Goal: Information Seeking & Learning: Learn about a topic

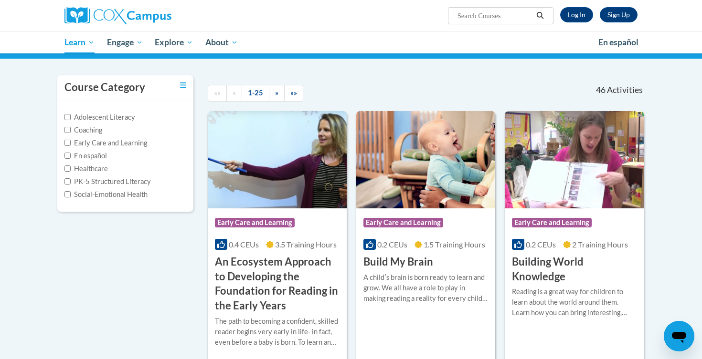
scroll to position [67, 0]
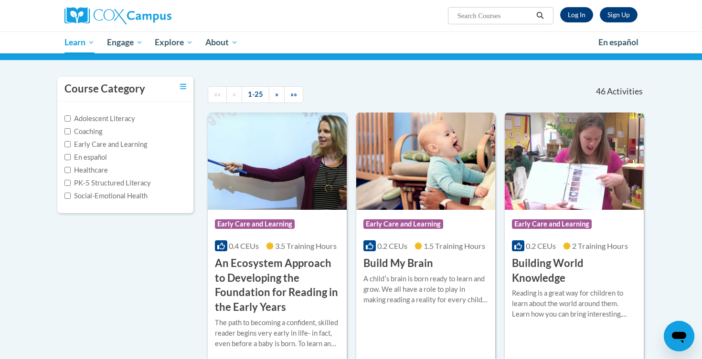
click at [582, 15] on link "Log In" at bounding box center [576, 14] width 33 height 15
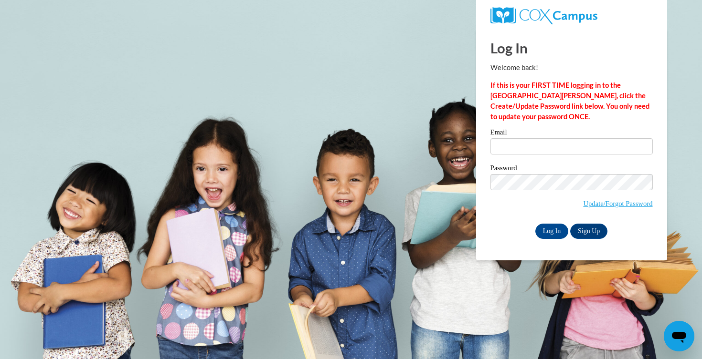
click at [619, 229] on div "Log In Sign Up" at bounding box center [571, 231] width 162 height 15
click at [544, 147] on input "Email" at bounding box center [571, 146] width 162 height 16
type input "sreiter@altoona.k12.wi.us"
click at [551, 229] on input "Log In" at bounding box center [551, 231] width 33 height 15
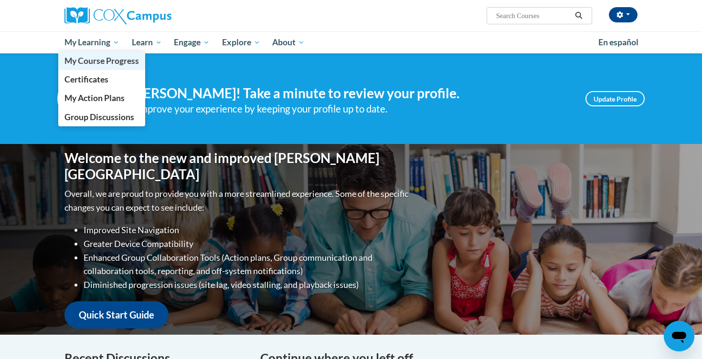
click at [104, 62] on span "My Course Progress" at bounding box center [101, 61] width 74 height 10
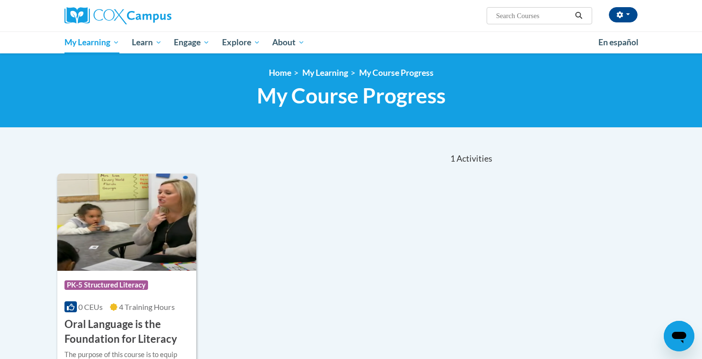
click at [529, 17] on input "Search..." at bounding box center [533, 15] width 76 height 11
type input "system"
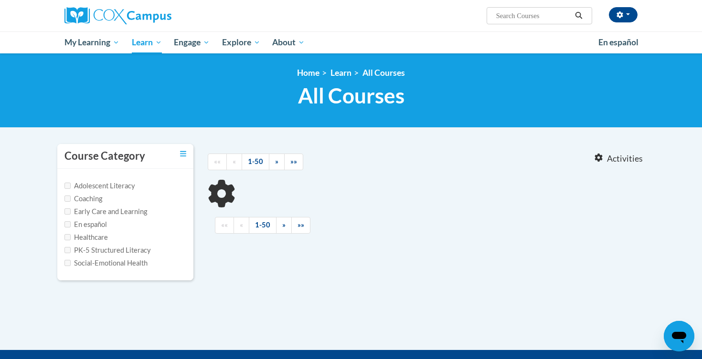
type input "system"
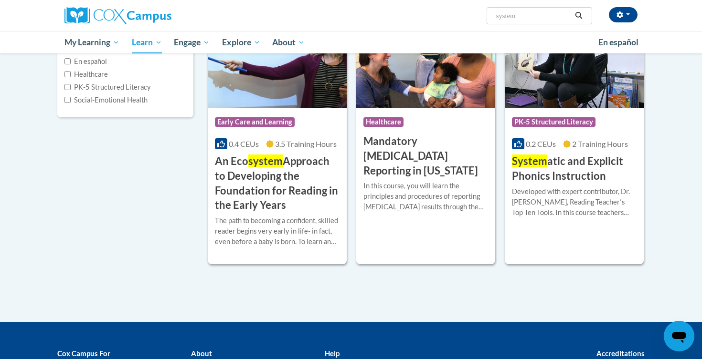
scroll to position [164, 0]
click at [579, 163] on h3 "System atic and Explicit Phonics Instruction" at bounding box center [574, 169] width 125 height 30
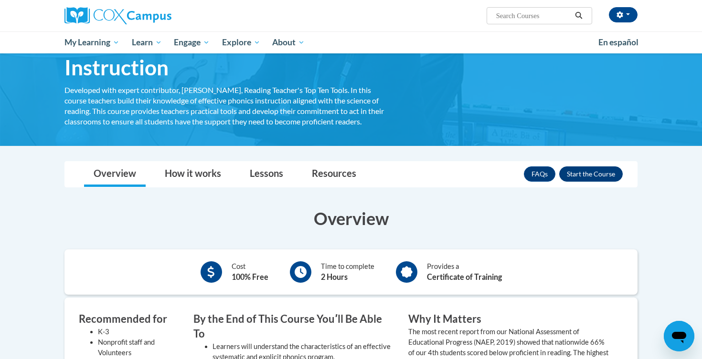
scroll to position [69, 0]
click at [582, 174] on button "Enroll" at bounding box center [590, 174] width 63 height 15
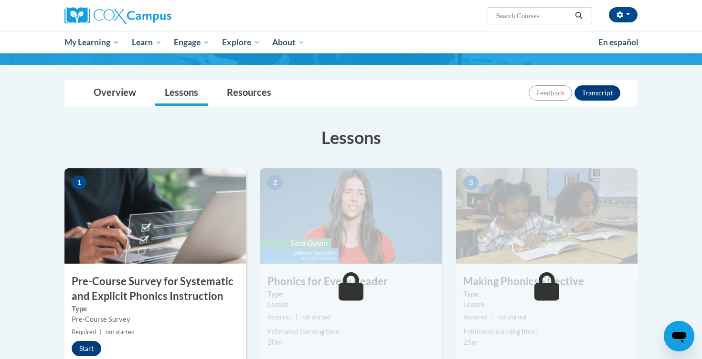
scroll to position [81, 0]
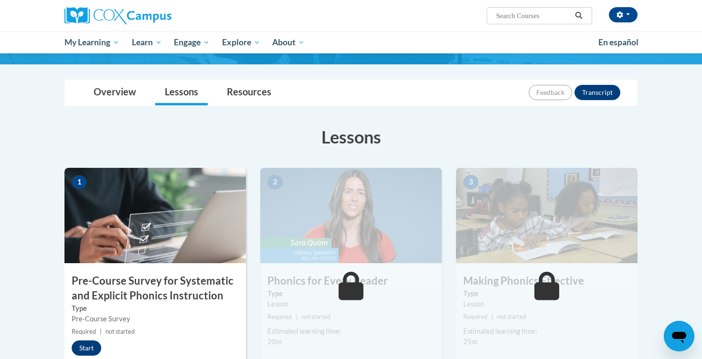
click at [85, 346] on button "Start" at bounding box center [87, 348] width 30 height 15
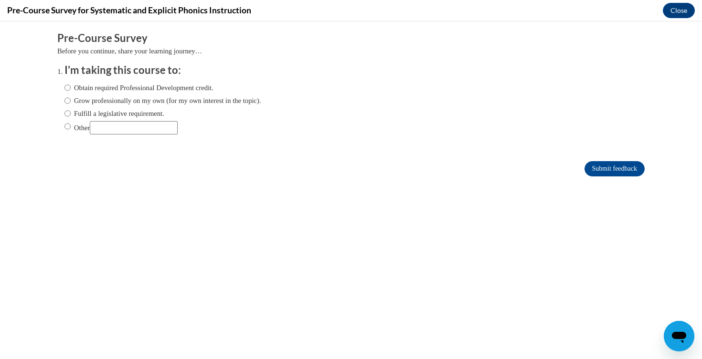
scroll to position [0, 0]
click at [103, 112] on label "Fulfill a legislative requirement." at bounding box center [114, 113] width 100 height 10
click at [71, 112] on input "Fulfill a legislative requirement." at bounding box center [67, 113] width 6 height 10
radio input "true"
click at [601, 169] on input "Submit feedback" at bounding box center [614, 168] width 60 height 15
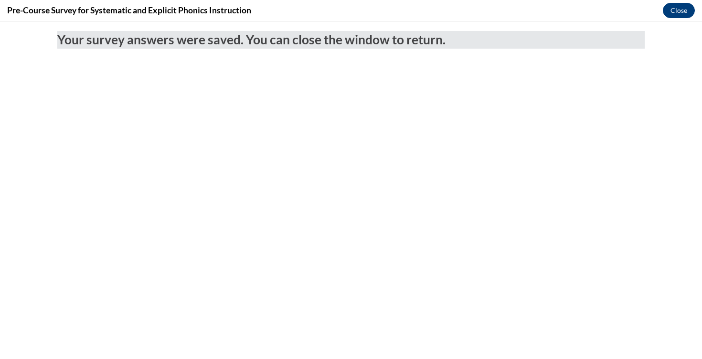
click at [681, 10] on button "Close" at bounding box center [678, 10] width 32 height 15
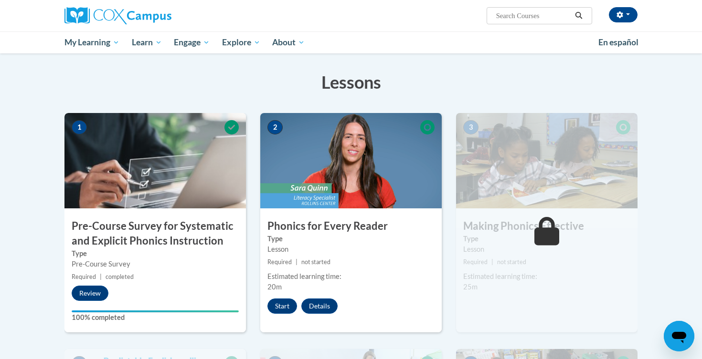
scroll to position [147, 0]
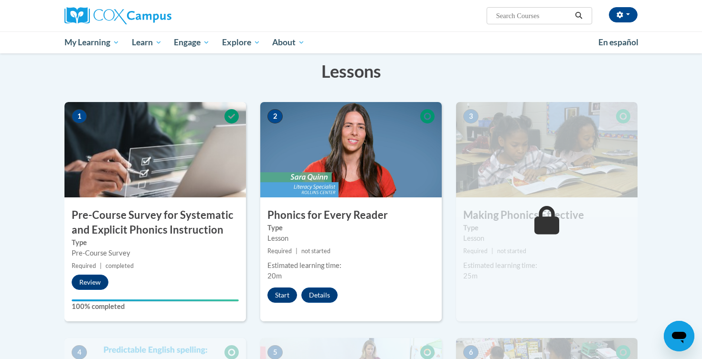
click at [281, 292] on button "Start" at bounding box center [282, 295] width 30 height 15
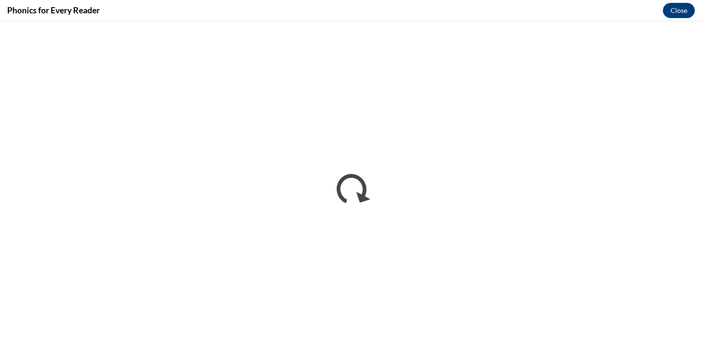
scroll to position [0, 0]
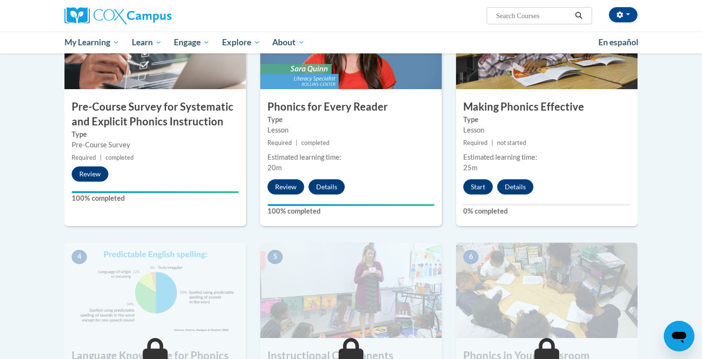
scroll to position [271, 0]
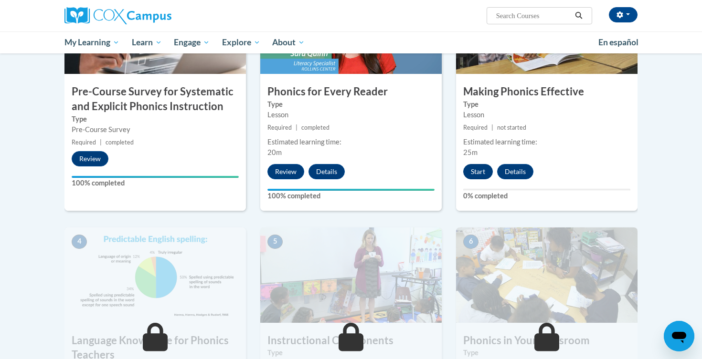
click at [482, 168] on button "Start" at bounding box center [478, 171] width 30 height 15
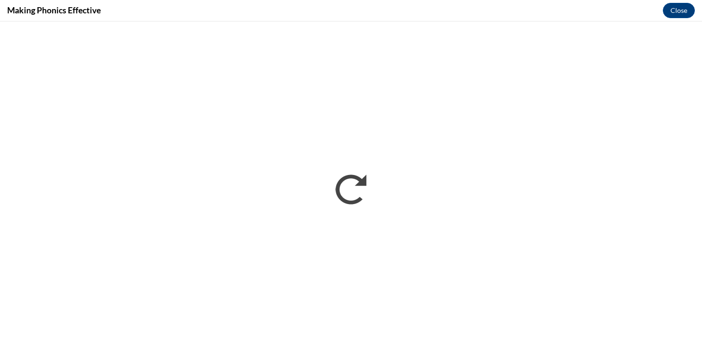
scroll to position [0, 0]
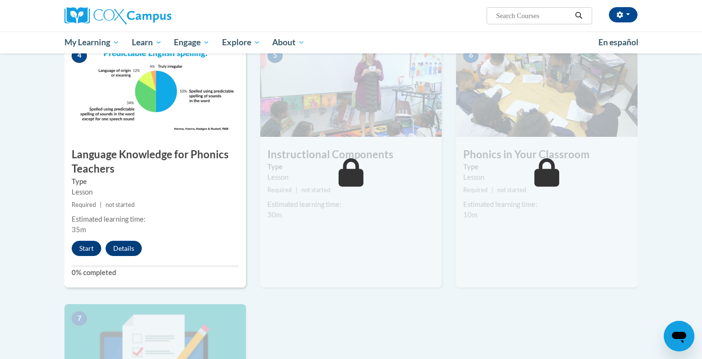
scroll to position [460, 0]
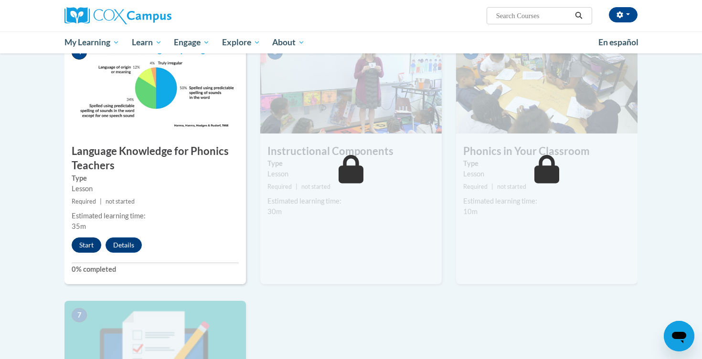
click at [84, 243] on button "Start" at bounding box center [87, 245] width 30 height 15
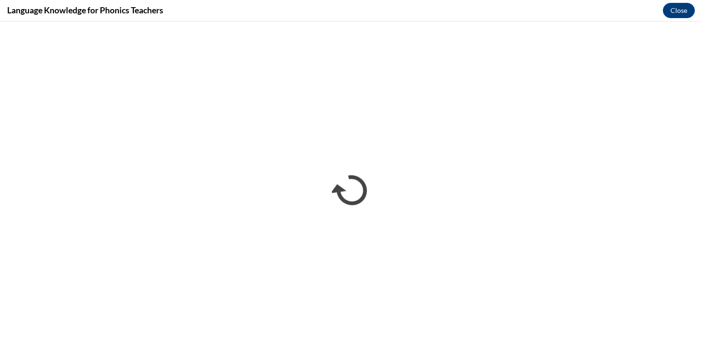
scroll to position [0, 0]
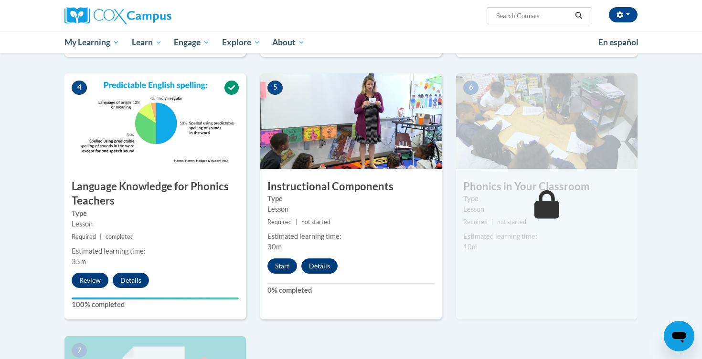
scroll to position [432, 0]
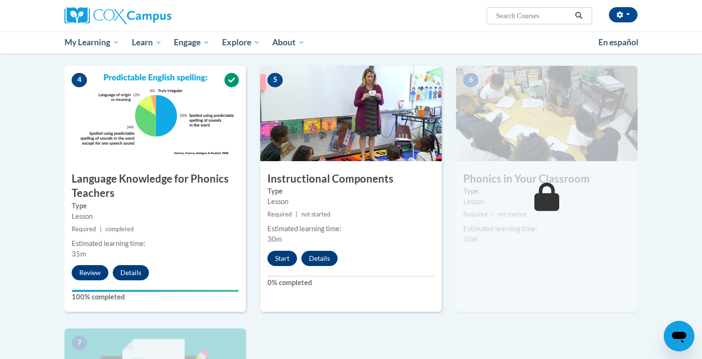
click at [284, 255] on button "Start" at bounding box center [282, 258] width 30 height 15
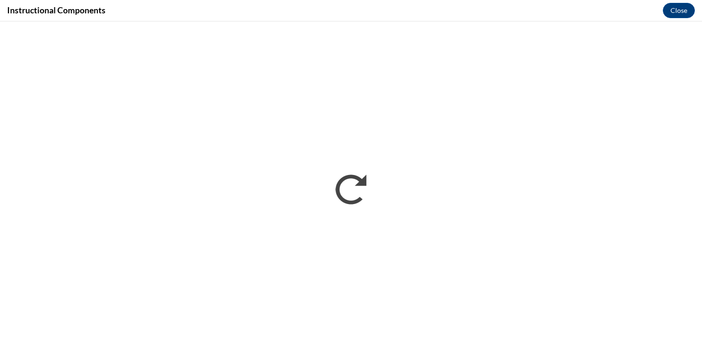
scroll to position [0, 0]
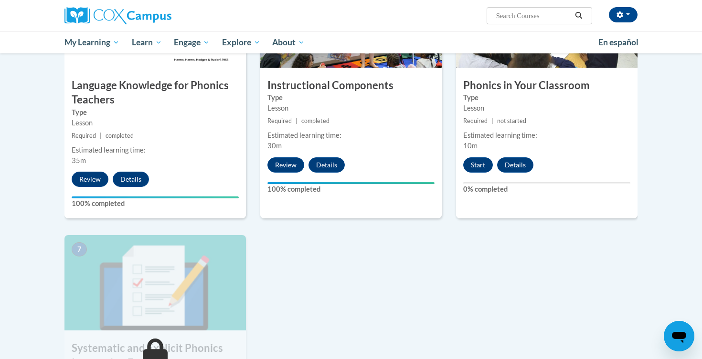
scroll to position [527, 0]
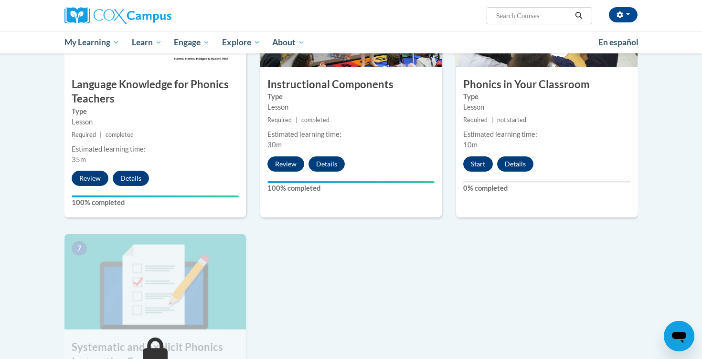
click at [479, 162] on button "Start" at bounding box center [478, 164] width 30 height 15
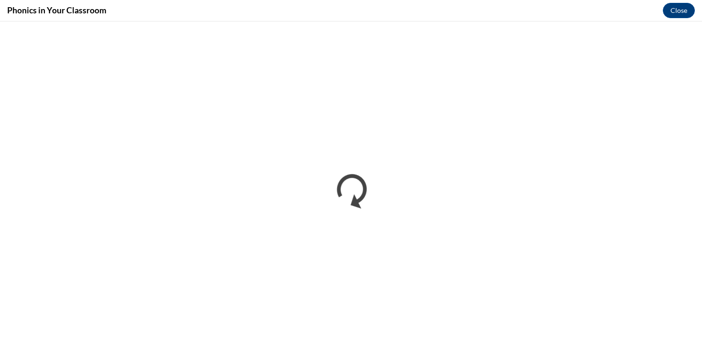
scroll to position [0, 0]
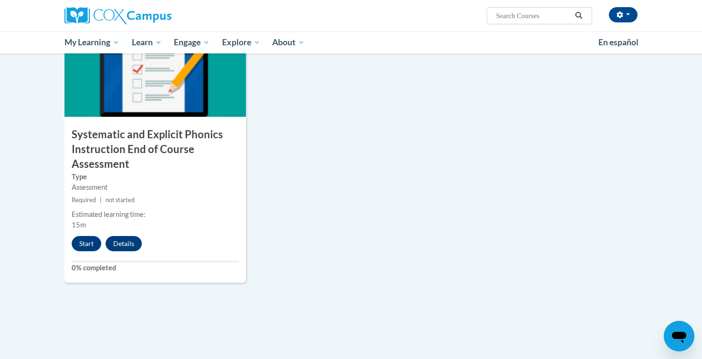
scroll to position [739, 0]
click at [88, 241] on button "Start" at bounding box center [87, 244] width 30 height 15
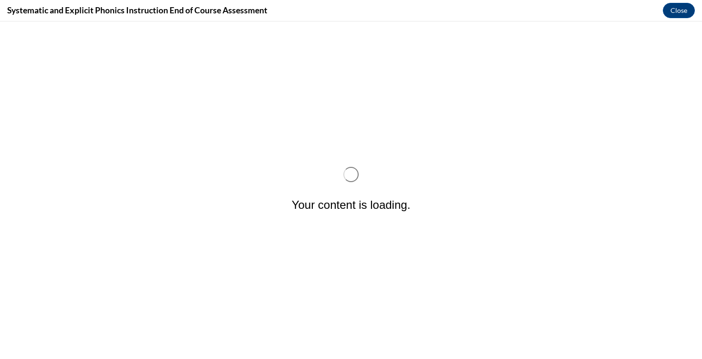
scroll to position [0, 0]
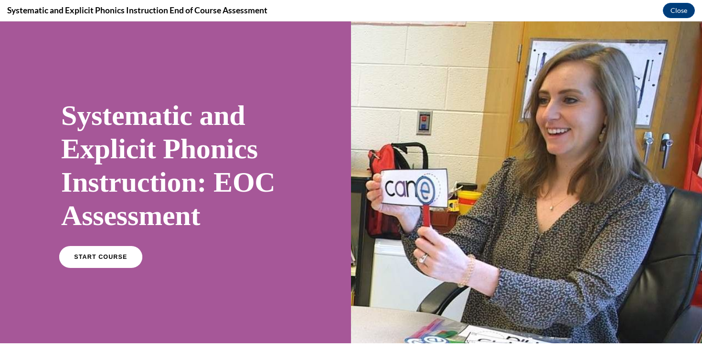
click at [114, 257] on span "START COURSE" at bounding box center [100, 257] width 53 height 7
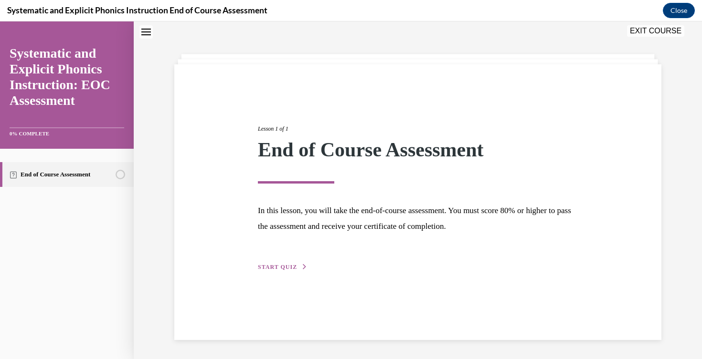
scroll to position [30, 0]
click at [285, 268] on span "START QUIZ" at bounding box center [277, 267] width 39 height 7
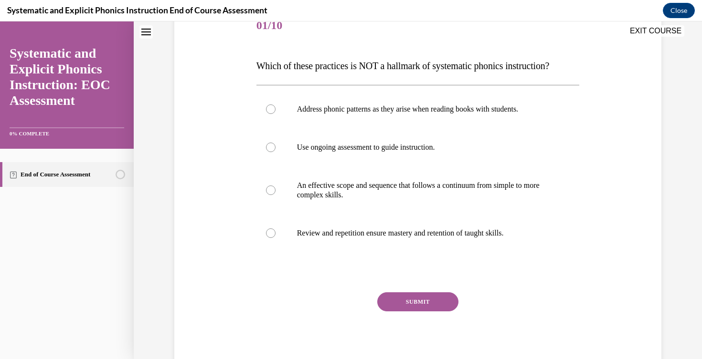
scroll to position [135, 0]
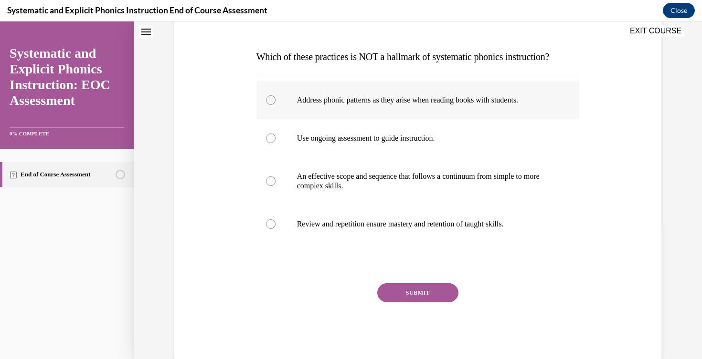
click at [349, 106] on div at bounding box center [417, 100] width 323 height 38
click at [410, 293] on button "SUBMIT" at bounding box center [417, 292] width 81 height 19
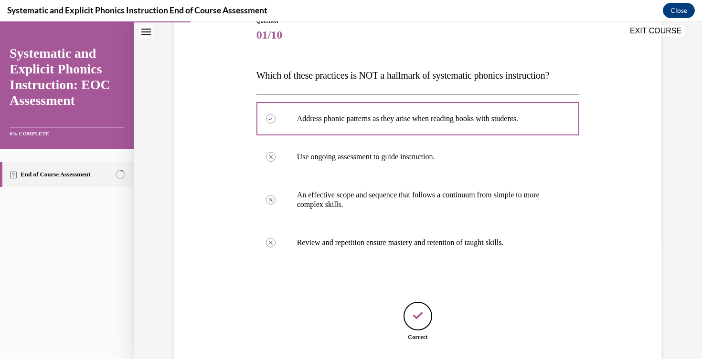
scroll to position [175, 0]
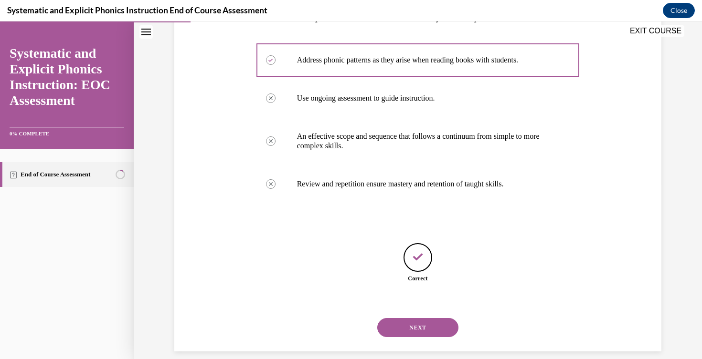
click at [413, 318] on button "NEXT" at bounding box center [417, 327] width 81 height 19
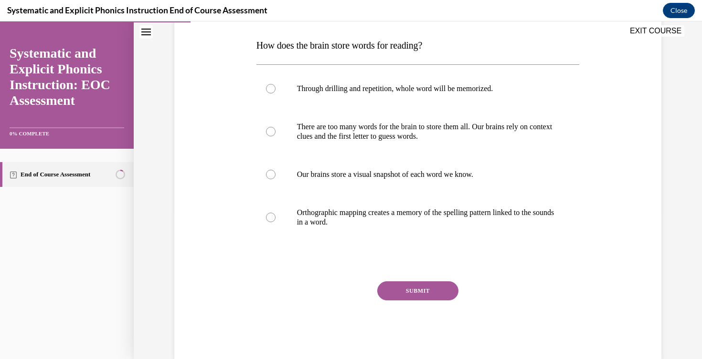
scroll to position [149, 0]
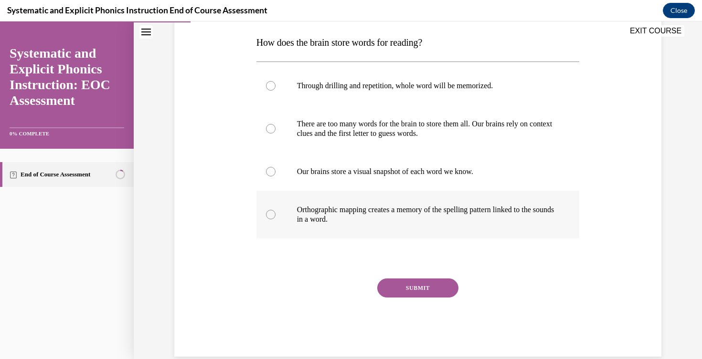
click at [352, 215] on p "Orthographic mapping creates a memory of the spelling pattern linked to the sou…" at bounding box center [426, 214] width 259 height 19
click at [418, 292] on button "SUBMIT" at bounding box center [417, 288] width 81 height 19
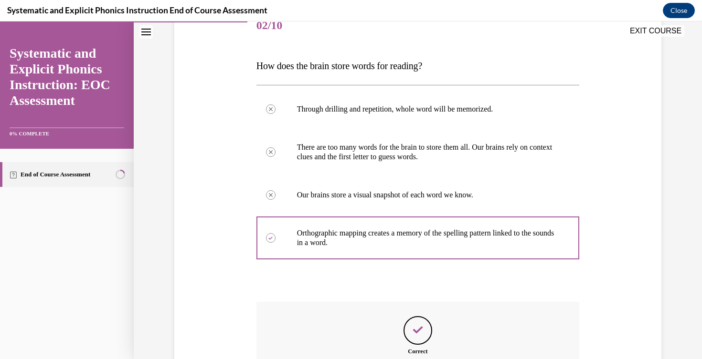
scroll to position [231, 0]
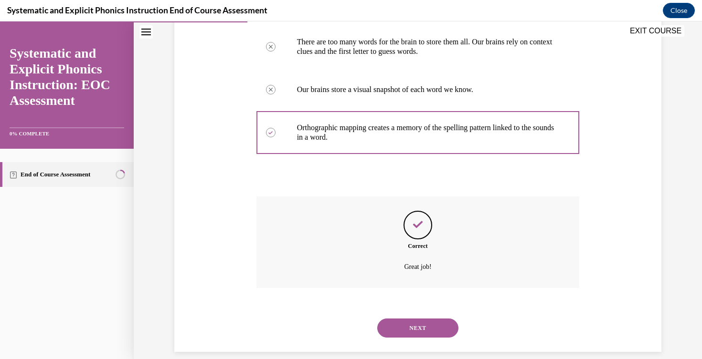
click at [414, 319] on button "NEXT" at bounding box center [417, 328] width 81 height 19
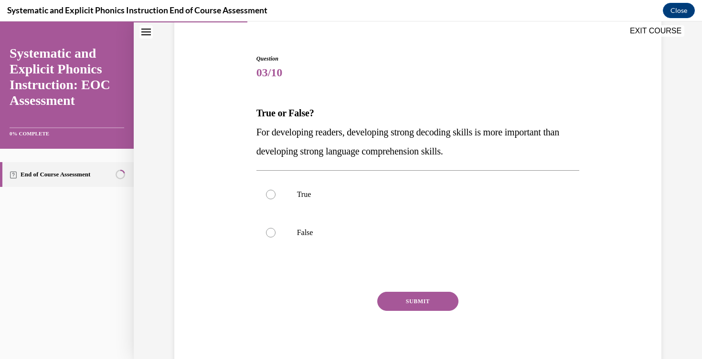
scroll to position [80, 0]
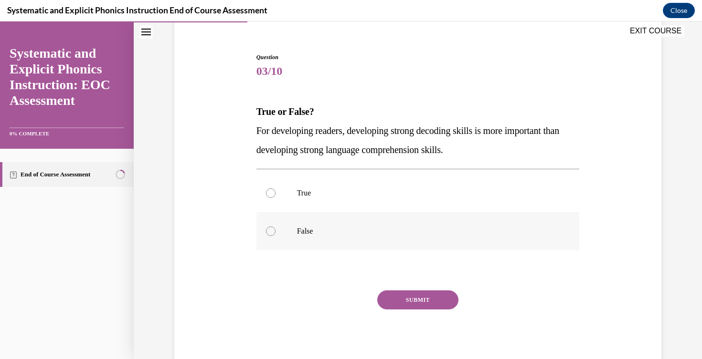
click at [304, 231] on p "False" at bounding box center [426, 232] width 259 height 10
click at [407, 300] on button "SUBMIT" at bounding box center [417, 300] width 81 height 19
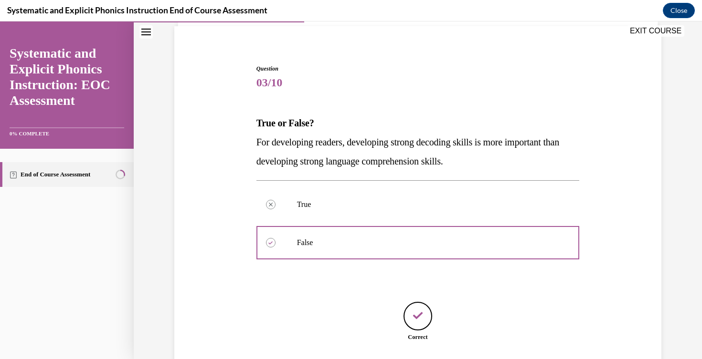
scroll to position [127, 0]
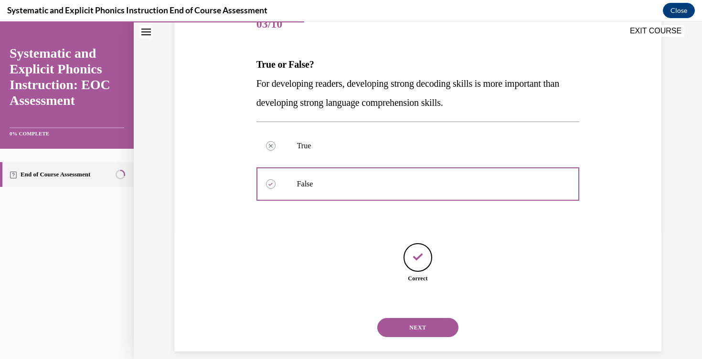
click at [413, 318] on button "NEXT" at bounding box center [417, 327] width 81 height 19
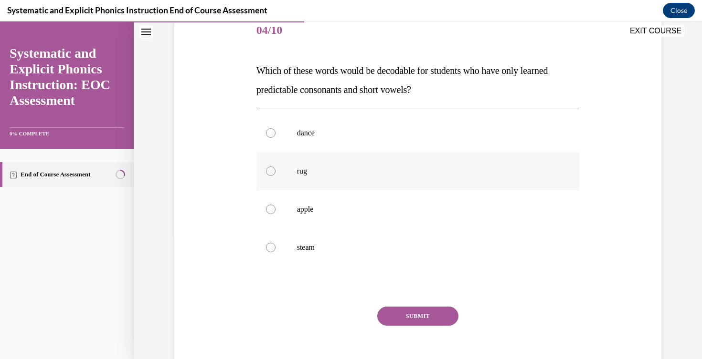
click at [346, 183] on div at bounding box center [417, 171] width 323 height 38
click at [399, 335] on div "SUBMIT" at bounding box center [417, 331] width 323 height 48
click at [420, 332] on div "SUBMIT" at bounding box center [417, 331] width 323 height 48
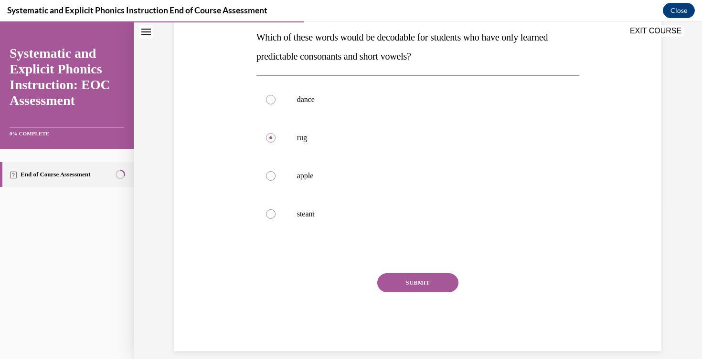
click at [414, 279] on button "SUBMIT" at bounding box center [417, 282] width 81 height 19
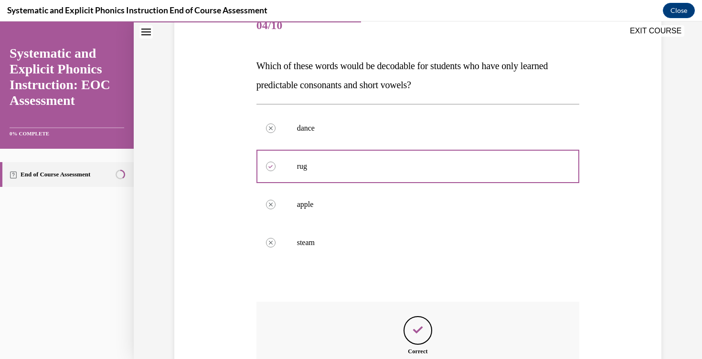
scroll to position [231, 0]
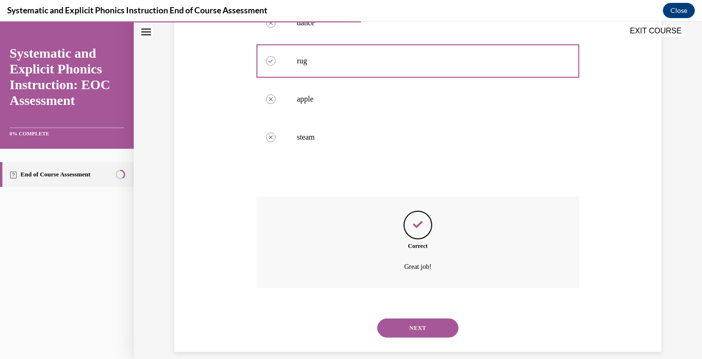
click at [419, 319] on button "NEXT" at bounding box center [417, 328] width 81 height 19
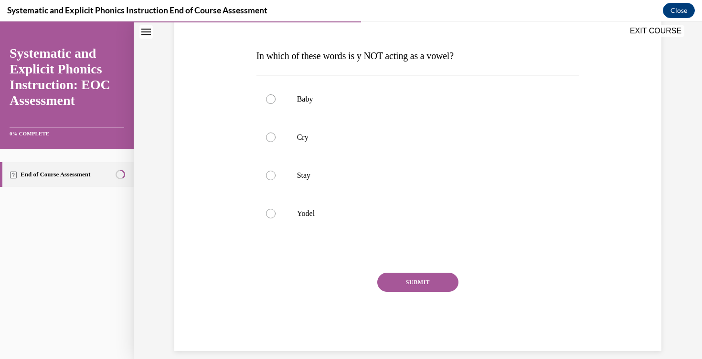
scroll to position [135, 0]
click at [343, 211] on p "Yodel" at bounding box center [426, 214] width 259 height 10
click at [405, 284] on button "SUBMIT" at bounding box center [417, 282] width 81 height 19
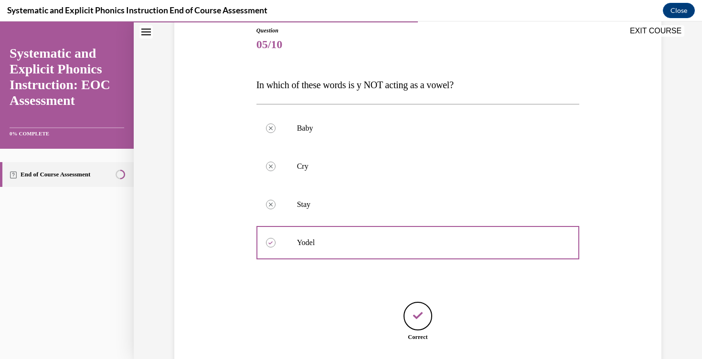
scroll to position [165, 0]
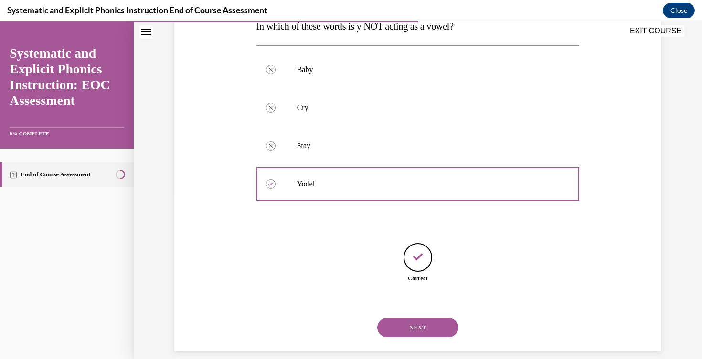
click at [415, 318] on button "NEXT" at bounding box center [417, 327] width 81 height 19
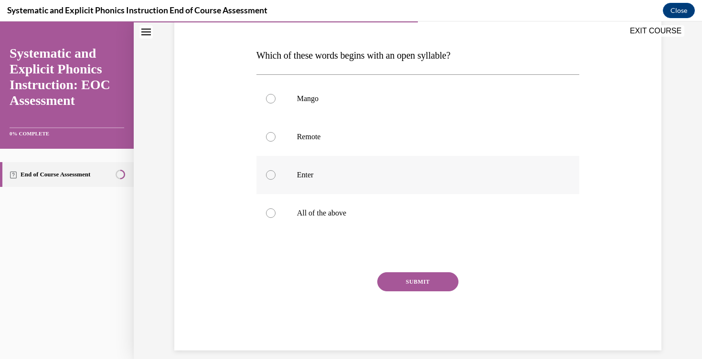
scroll to position [135, 0]
click at [327, 140] on p "Remote" at bounding box center [426, 138] width 259 height 10
click at [417, 279] on button "SUBMIT" at bounding box center [417, 282] width 81 height 19
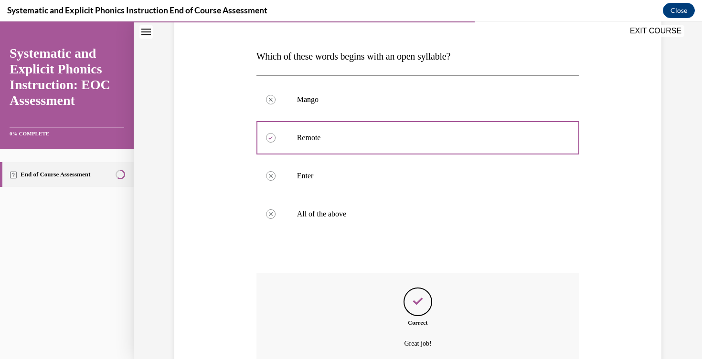
scroll to position [212, 0]
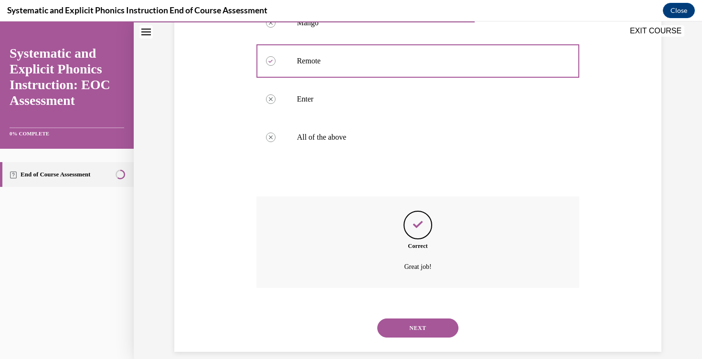
click at [416, 322] on button "NEXT" at bounding box center [417, 328] width 81 height 19
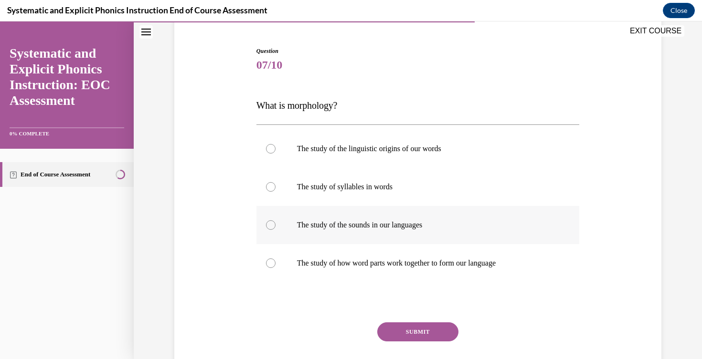
scroll to position [93, 0]
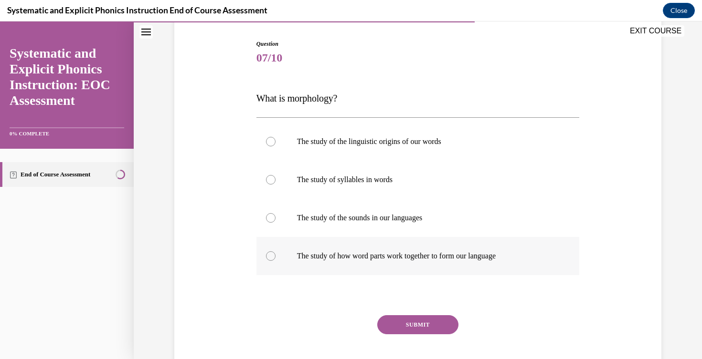
click at [381, 258] on p "The study of how word parts work together to form our language" at bounding box center [426, 256] width 259 height 10
click at [421, 325] on button "SUBMIT" at bounding box center [417, 324] width 81 height 19
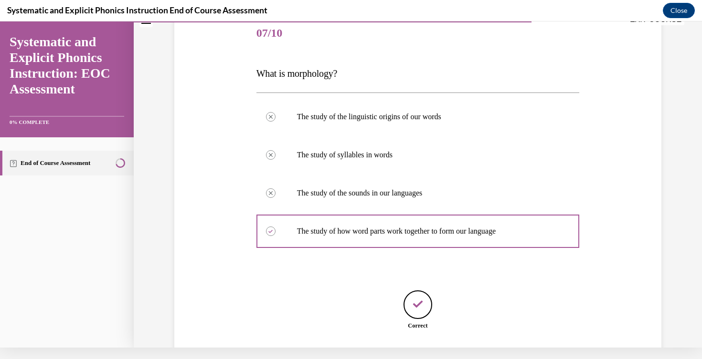
scroll to position [165, 0]
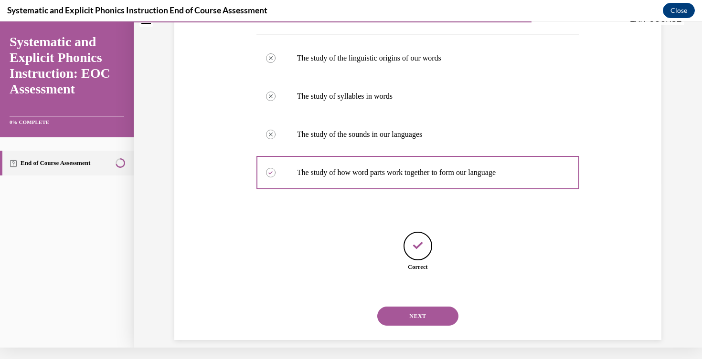
click at [411, 307] on button "NEXT" at bounding box center [417, 316] width 81 height 19
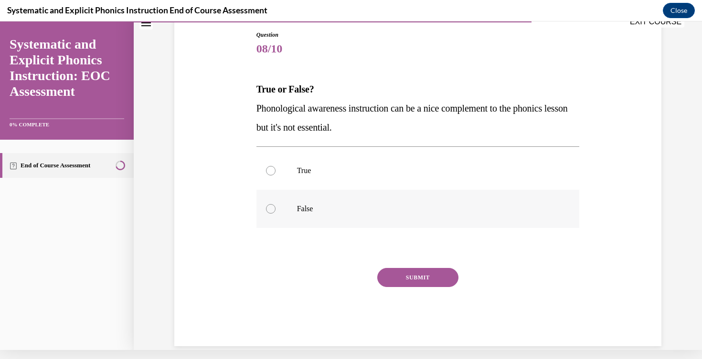
click at [309, 208] on p "False" at bounding box center [426, 209] width 259 height 10
click at [409, 277] on button "SUBMIT" at bounding box center [417, 277] width 81 height 19
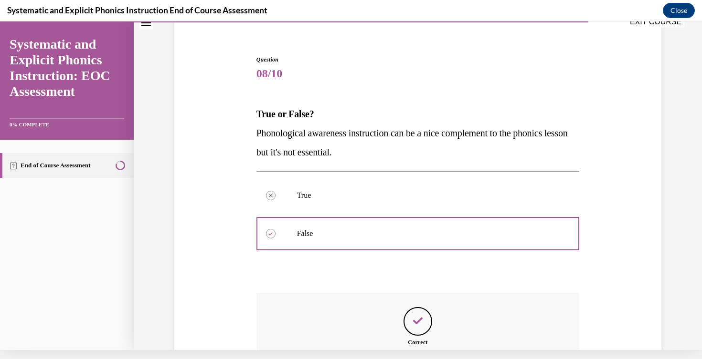
scroll to position [174, 0]
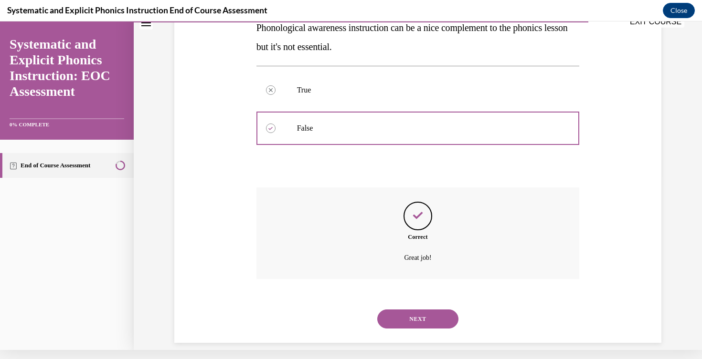
click at [418, 310] on button "NEXT" at bounding box center [417, 319] width 81 height 19
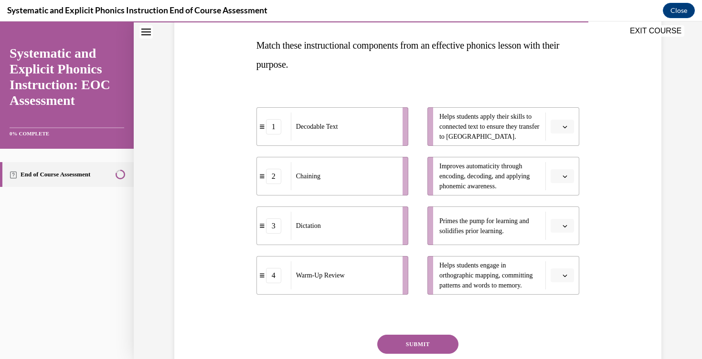
scroll to position [156, 0]
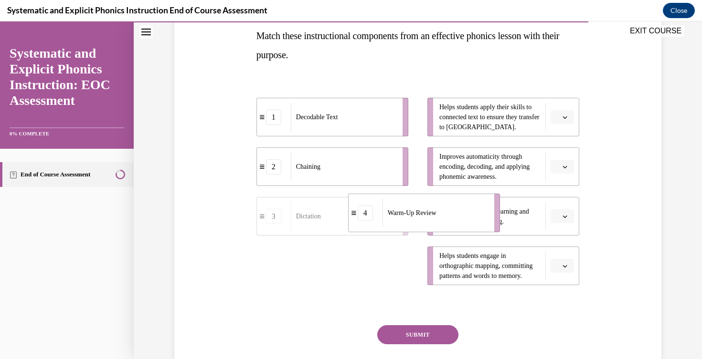
drag, startPoint x: 365, startPoint y: 275, endPoint x: 456, endPoint y: 222, distance: 105.8
click at [456, 222] on div "Warm-Up Review" at bounding box center [434, 213] width 105 height 28
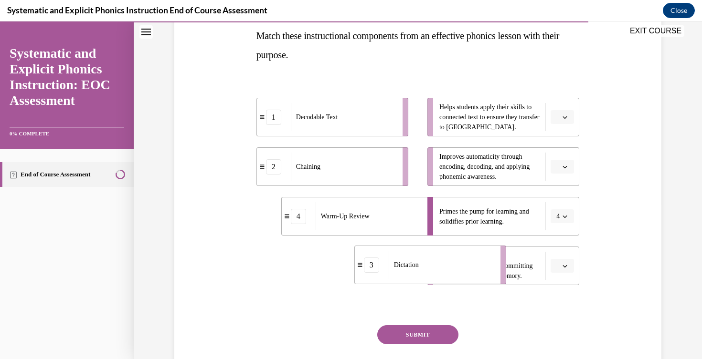
drag, startPoint x: 342, startPoint y: 265, endPoint x: 440, endPoint y: 264, distance: 97.8
click at [440, 264] on div "Dictation" at bounding box center [440, 265] width 105 height 28
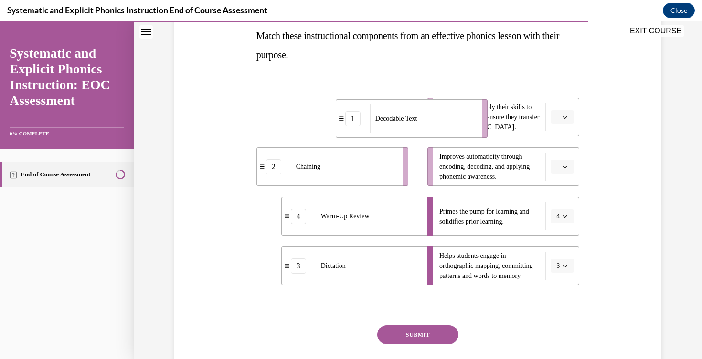
drag, startPoint x: 356, startPoint y: 126, endPoint x: 435, endPoint y: 128, distance: 79.2
click at [435, 128] on div "Decodable Text" at bounding box center [422, 119] width 105 height 28
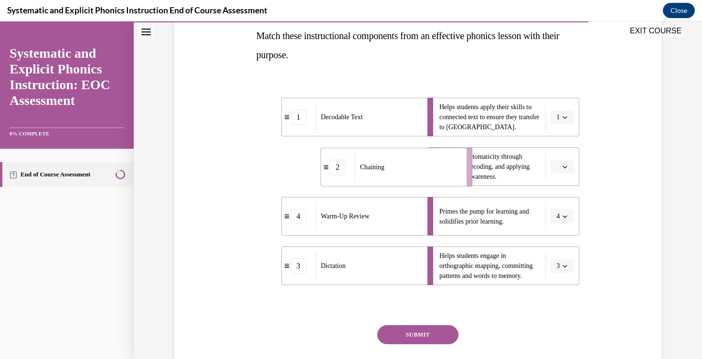
drag, startPoint x: 372, startPoint y: 161, endPoint x: 436, endPoint y: 162, distance: 64.4
click at [436, 162] on div "Chaining" at bounding box center [407, 167] width 105 height 28
click at [418, 337] on button "SUBMIT" at bounding box center [417, 334] width 81 height 19
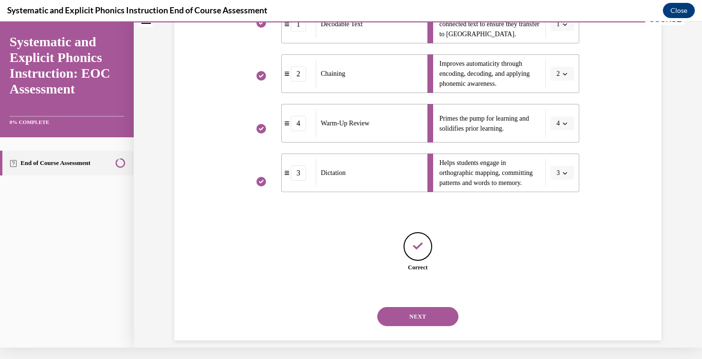
scroll to position [238, 0]
click at [417, 307] on button "NEXT" at bounding box center [417, 316] width 81 height 19
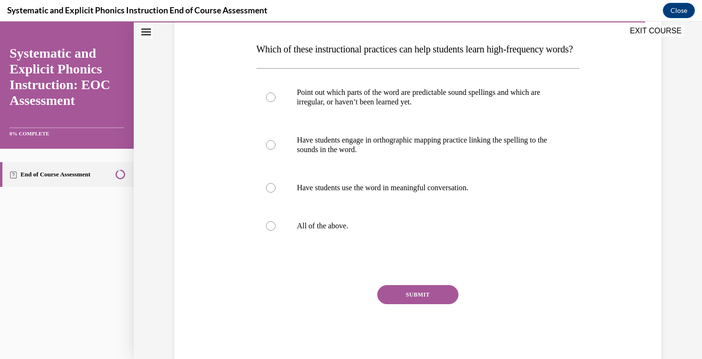
scroll to position [148, 0]
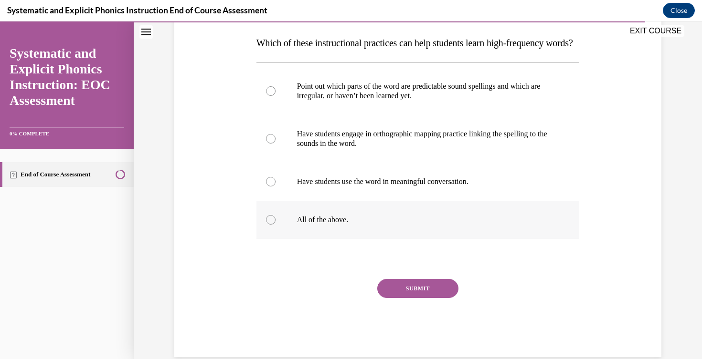
click at [340, 225] on p "All of the above." at bounding box center [426, 220] width 259 height 10
click at [419, 298] on button "SUBMIT" at bounding box center [417, 288] width 81 height 19
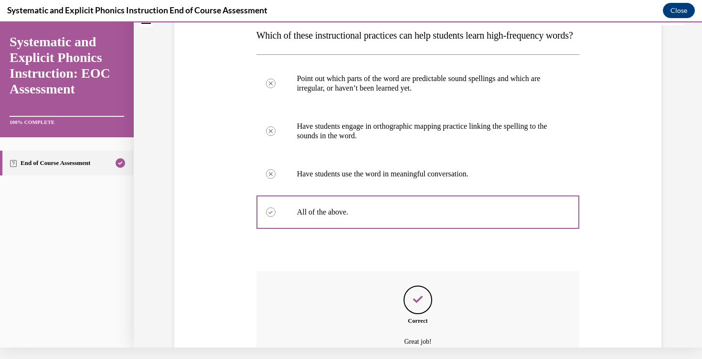
scroll to position [250, 0]
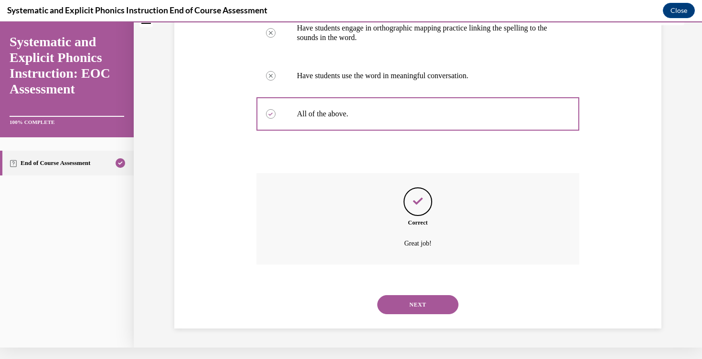
click at [419, 307] on button "NEXT" at bounding box center [417, 304] width 81 height 19
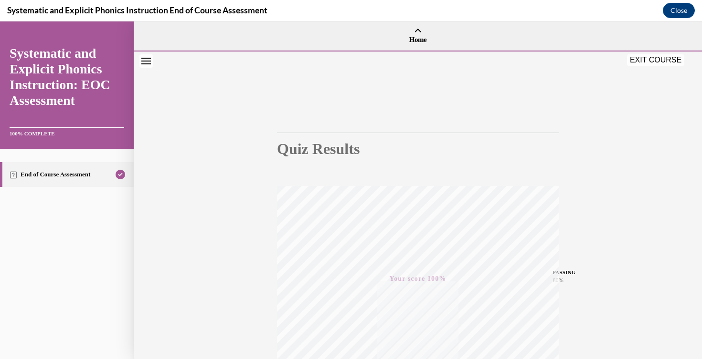
scroll to position [151, 0]
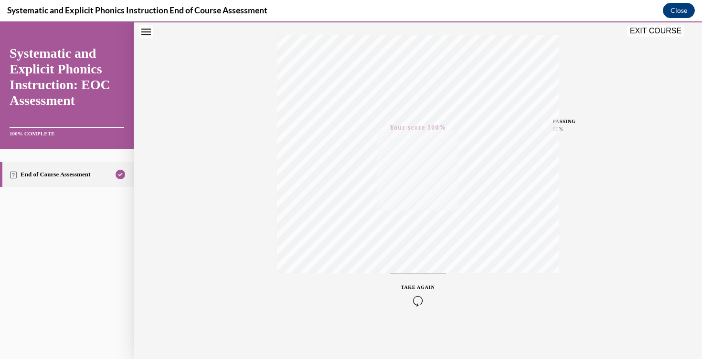
click at [652, 28] on button "EXIT COURSE" at bounding box center [655, 30] width 57 height 11
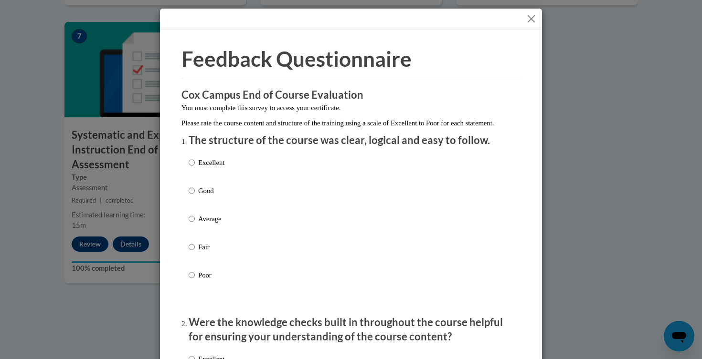
scroll to position [0, 0]
click at [531, 18] on button "Close" at bounding box center [531, 19] width 12 height 12
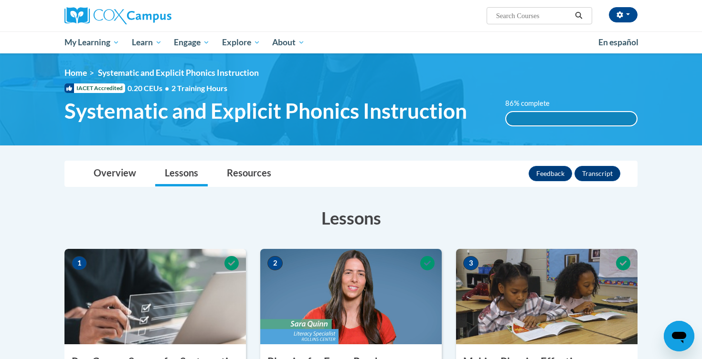
click at [528, 19] on input "Search..." at bounding box center [533, 15] width 76 height 11
type input "fluency"
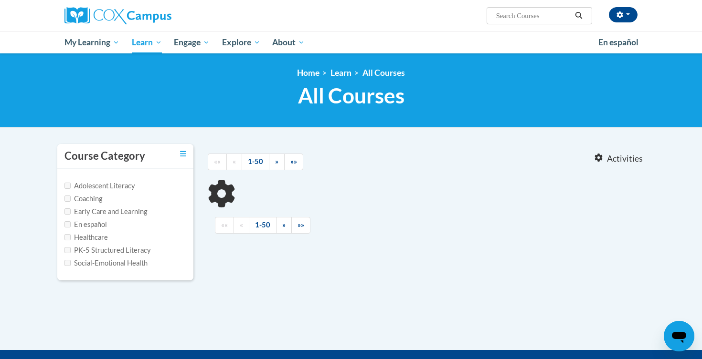
type input "fluency"
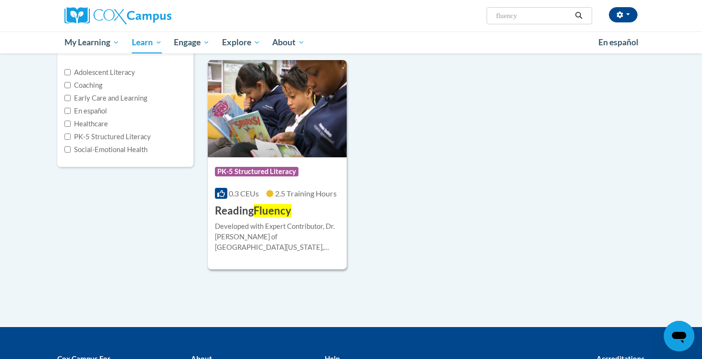
scroll to position [124, 0]
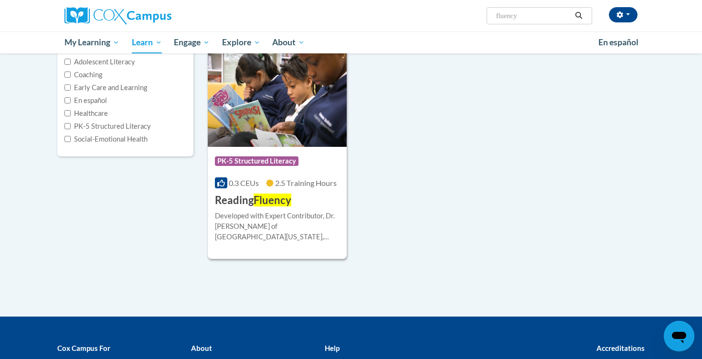
click at [264, 199] on span "Fluency" at bounding box center [272, 200] width 38 height 13
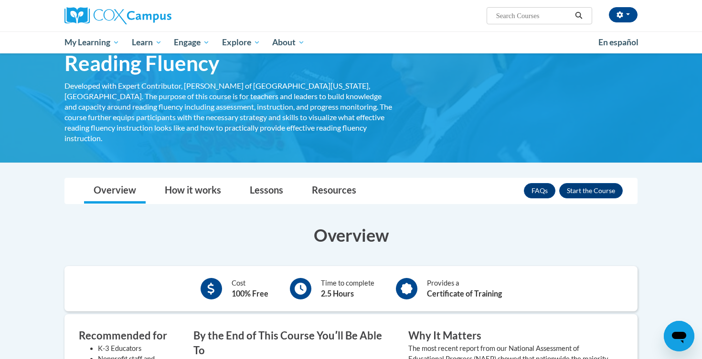
scroll to position [48, 0]
click at [590, 183] on button "Enroll" at bounding box center [590, 190] width 63 height 15
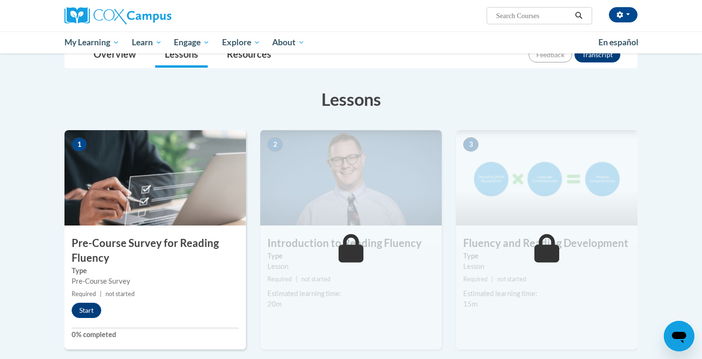
scroll to position [140, 0]
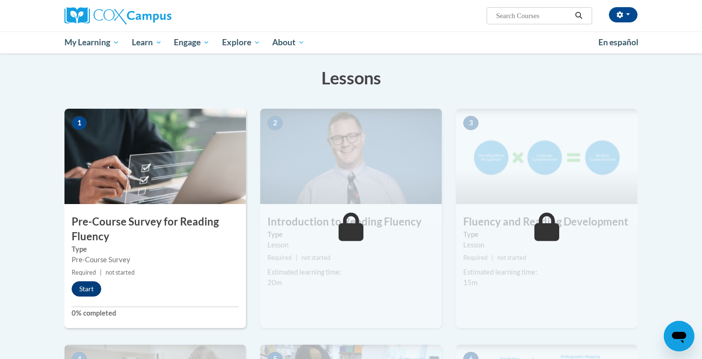
click at [80, 288] on button "Start" at bounding box center [87, 289] width 30 height 15
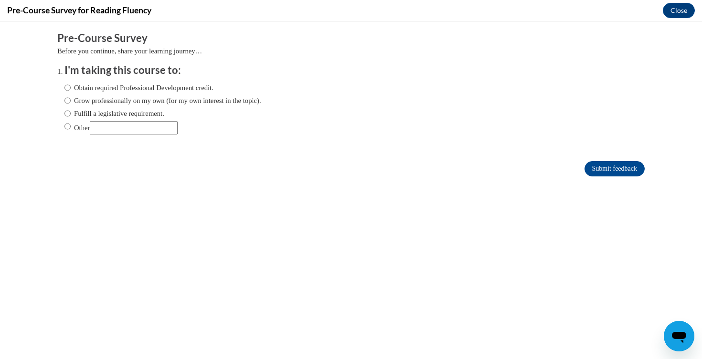
scroll to position [0, 0]
click at [146, 112] on label "Fulfill a legislative requirement." at bounding box center [114, 113] width 100 height 10
click at [71, 112] on input "Fulfill a legislative requirement." at bounding box center [67, 113] width 6 height 10
radio input "true"
click at [600, 169] on input "Submit feedback" at bounding box center [614, 168] width 60 height 15
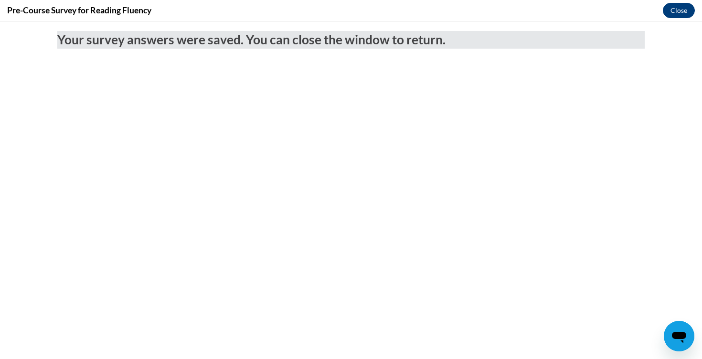
click at [670, 9] on button "Close" at bounding box center [678, 10] width 32 height 15
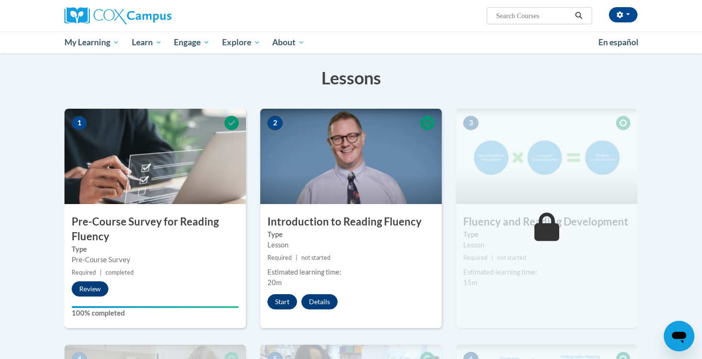
click at [286, 300] on button "Start" at bounding box center [282, 301] width 30 height 15
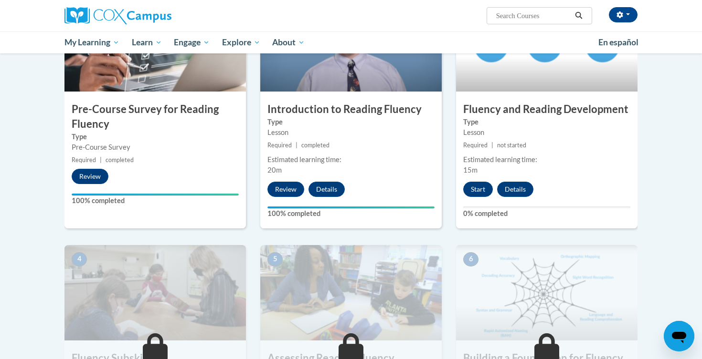
scroll to position [247, 0]
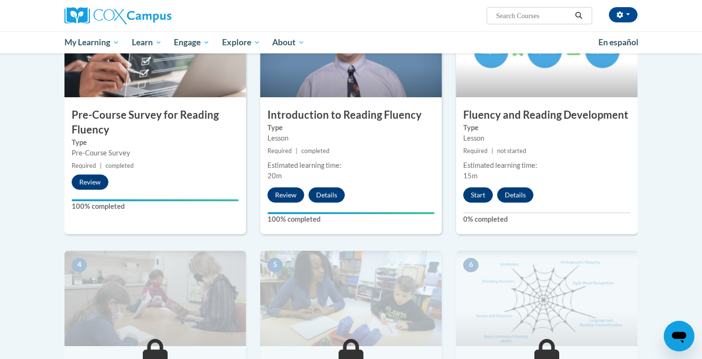
click at [478, 192] on button "Start" at bounding box center [478, 195] width 30 height 15
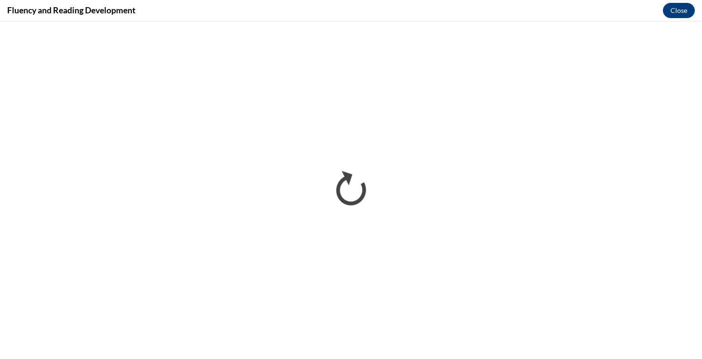
scroll to position [0, 0]
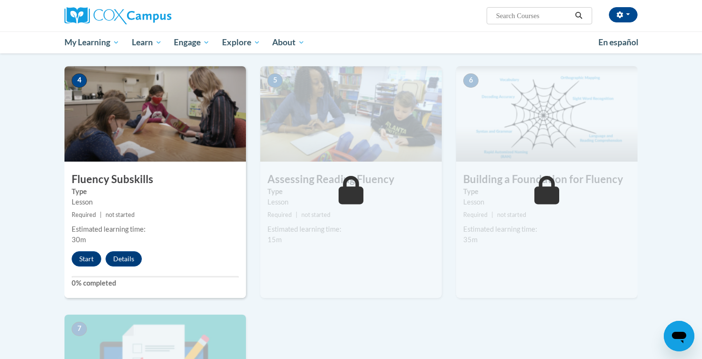
scroll to position [440, 0]
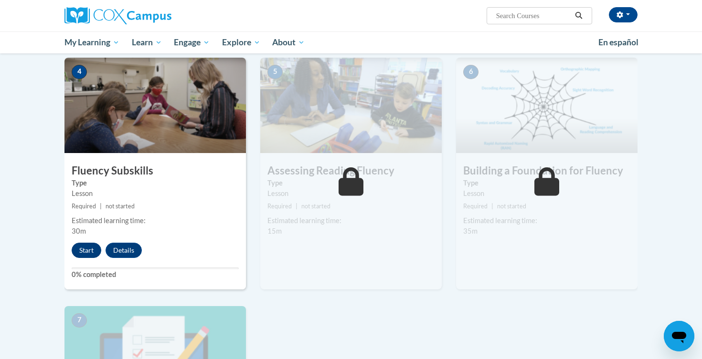
click at [90, 248] on button "Start" at bounding box center [87, 250] width 30 height 15
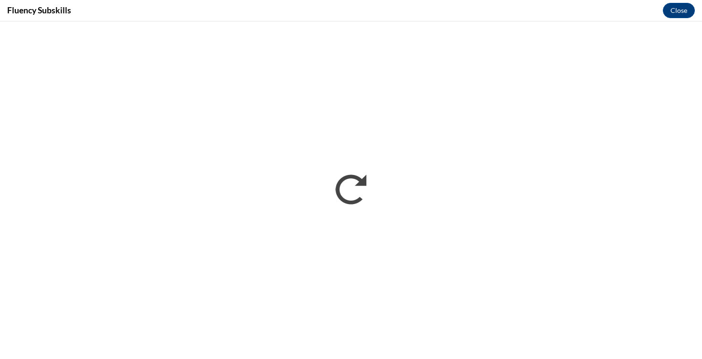
scroll to position [0, 0]
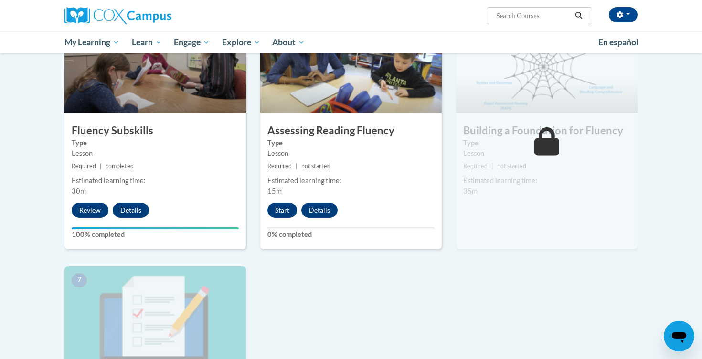
scroll to position [481, 0]
click at [281, 207] on button "Start" at bounding box center [282, 209] width 30 height 15
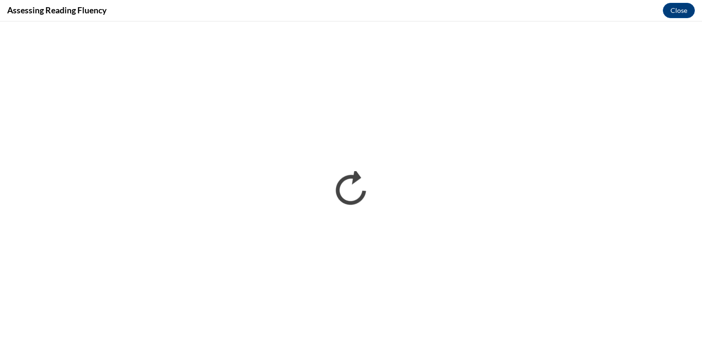
scroll to position [0, 0]
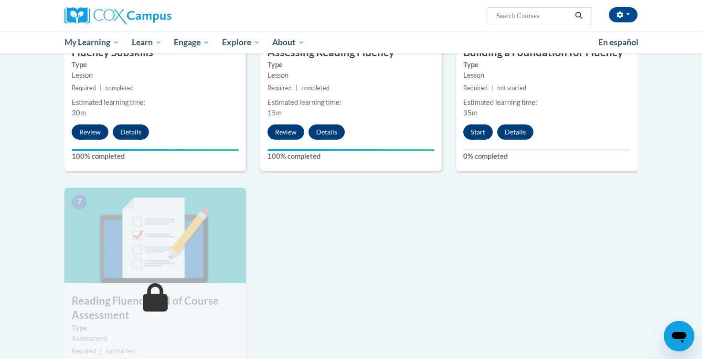
scroll to position [553, 0]
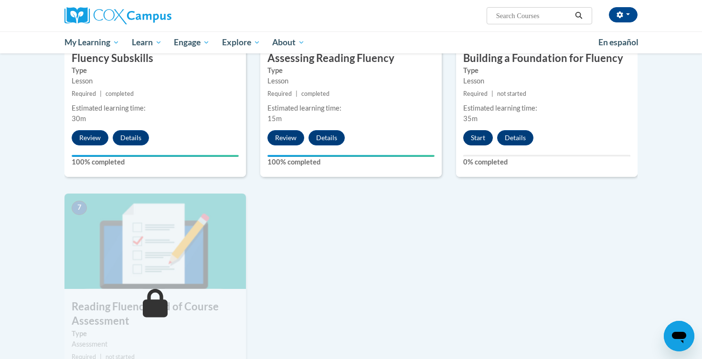
click at [478, 134] on button "Start" at bounding box center [478, 137] width 30 height 15
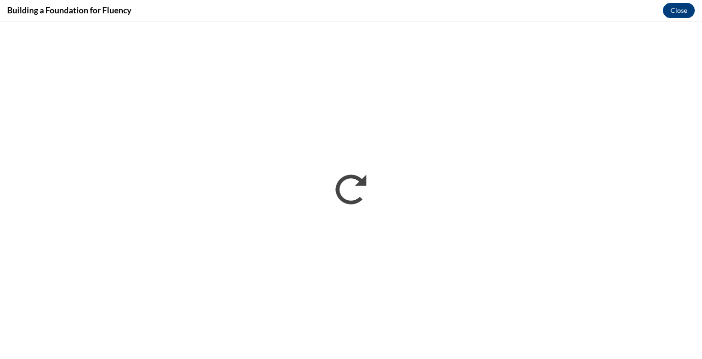
scroll to position [0, 0]
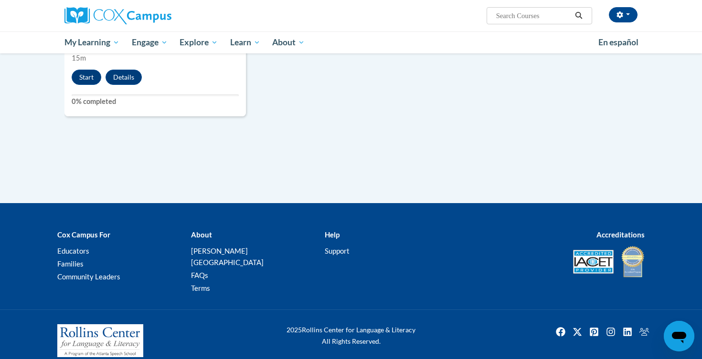
scroll to position [877, 0]
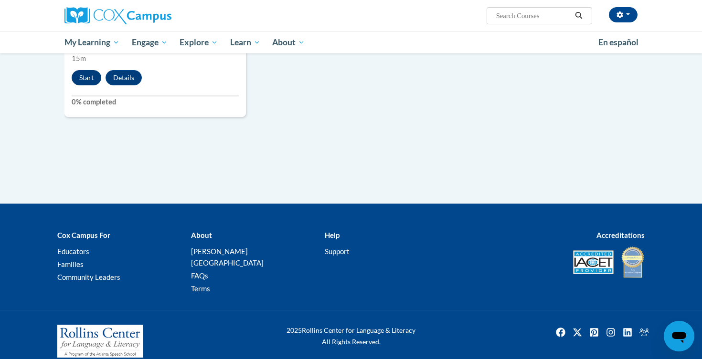
click at [89, 73] on button "Start" at bounding box center [87, 77] width 30 height 15
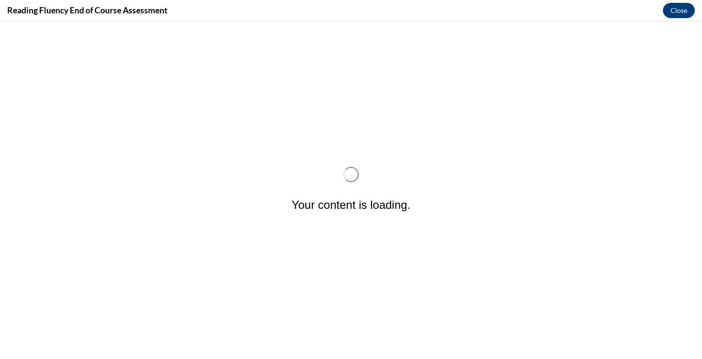
scroll to position [0, 0]
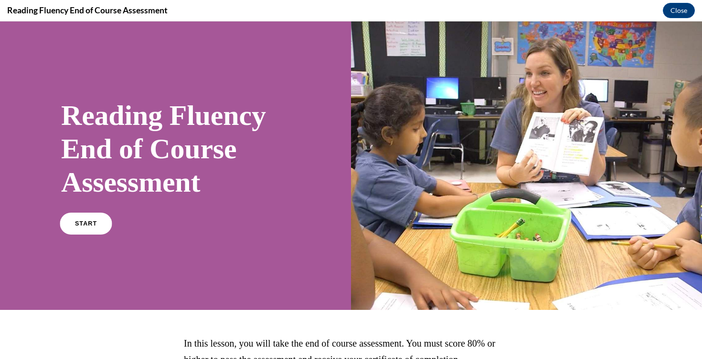
click at [89, 225] on span "START" at bounding box center [86, 223] width 22 height 7
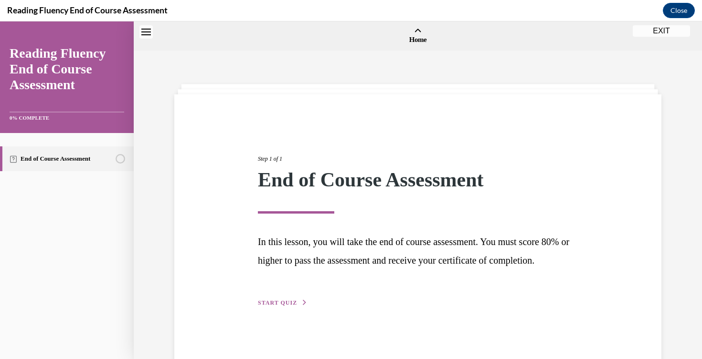
scroll to position [30, 0]
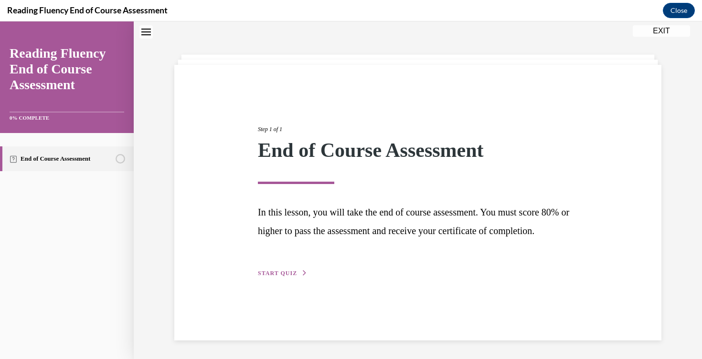
click at [281, 277] on span "START QUIZ" at bounding box center [277, 273] width 39 height 7
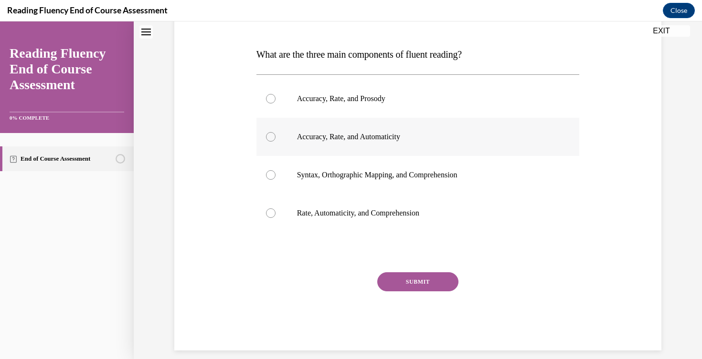
scroll to position [137, 0]
click at [374, 108] on label "Accuracy, Rate, and Prosody" at bounding box center [417, 100] width 323 height 38
click at [275, 105] on input "Accuracy, Rate, and Prosody" at bounding box center [271, 100] width 10 height 10
radio input "true"
click at [421, 284] on button "SUBMIT" at bounding box center [417, 282] width 81 height 19
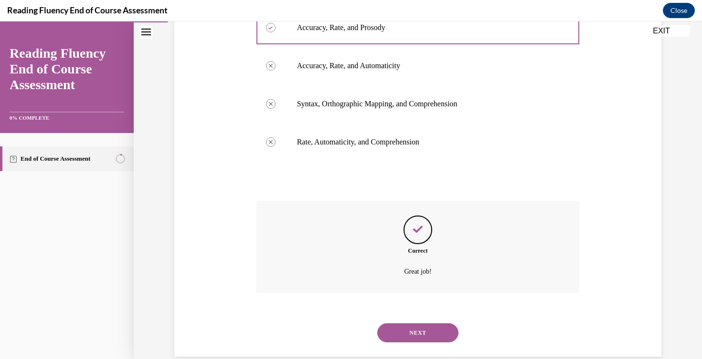
scroll to position [214, 0]
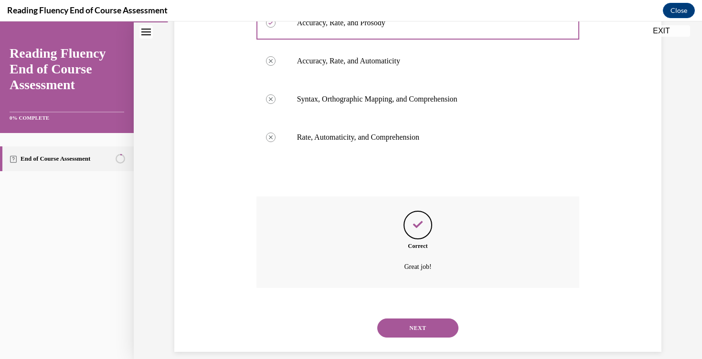
click at [419, 319] on button "NEXT" at bounding box center [417, 328] width 81 height 19
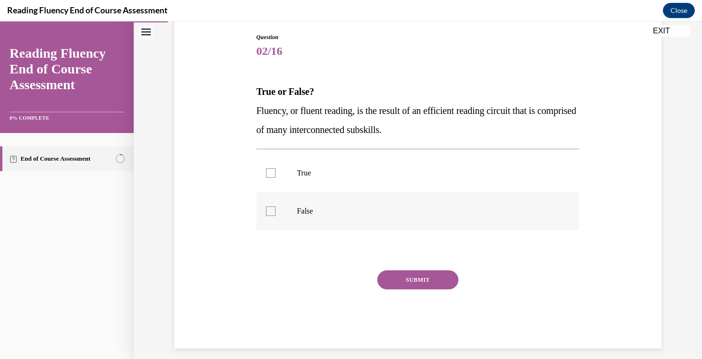
scroll to position [97, 0]
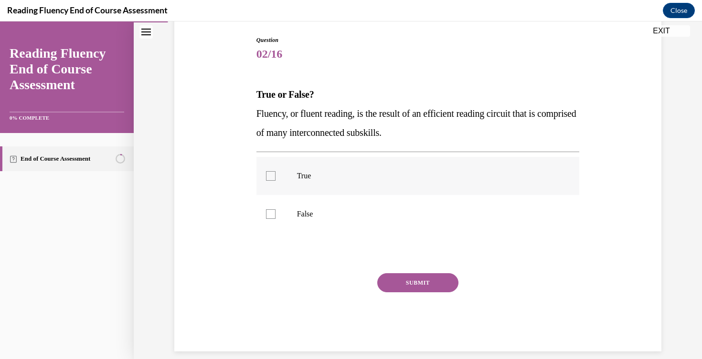
click at [310, 185] on label "True" at bounding box center [417, 176] width 323 height 38
click at [275, 181] on input "True" at bounding box center [271, 176] width 10 height 10
checkbox input "true"
click at [417, 286] on button "SUBMIT" at bounding box center [417, 282] width 81 height 19
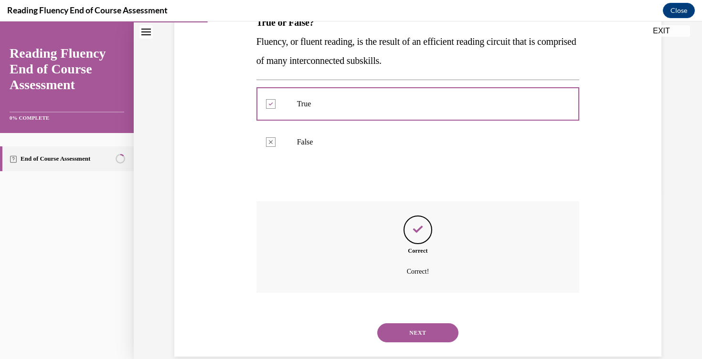
scroll to position [174, 0]
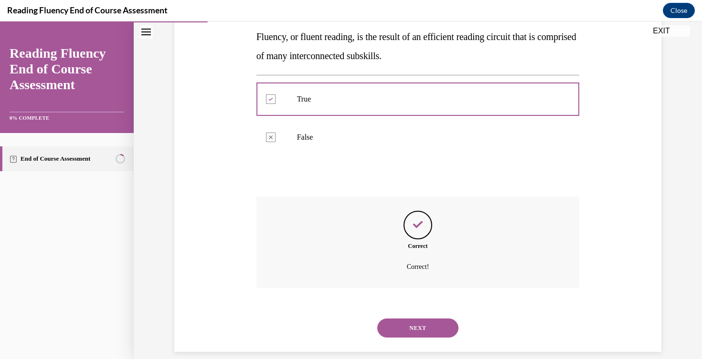
click at [412, 321] on button "NEXT" at bounding box center [417, 328] width 81 height 19
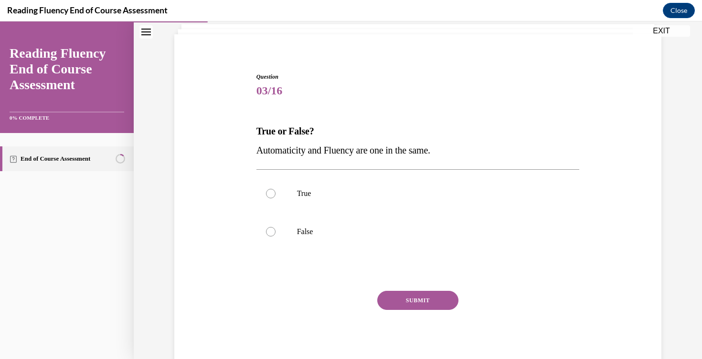
scroll to position [63, 0]
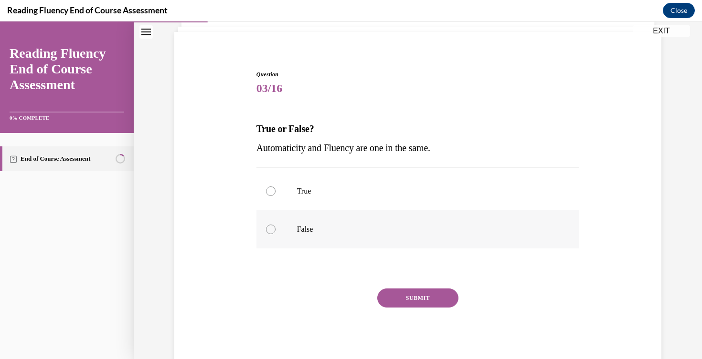
click at [341, 222] on label "False" at bounding box center [417, 229] width 323 height 38
click at [275, 225] on input "False" at bounding box center [271, 230] width 10 height 10
radio input "true"
click at [409, 298] on button "SUBMIT" at bounding box center [417, 298] width 81 height 19
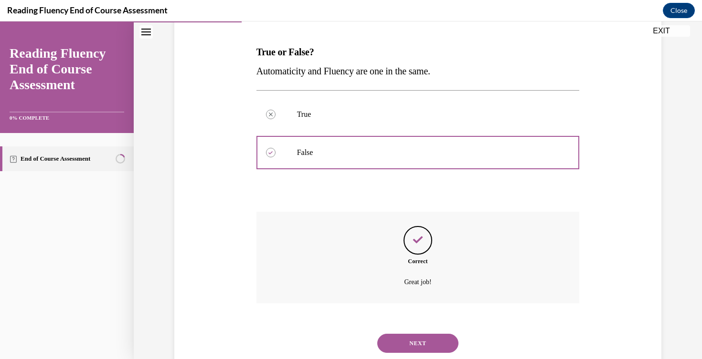
scroll to position [155, 0]
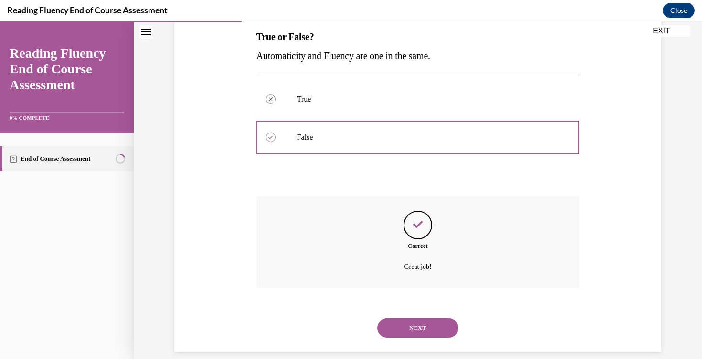
click at [415, 319] on button "NEXT" at bounding box center [417, 328] width 81 height 19
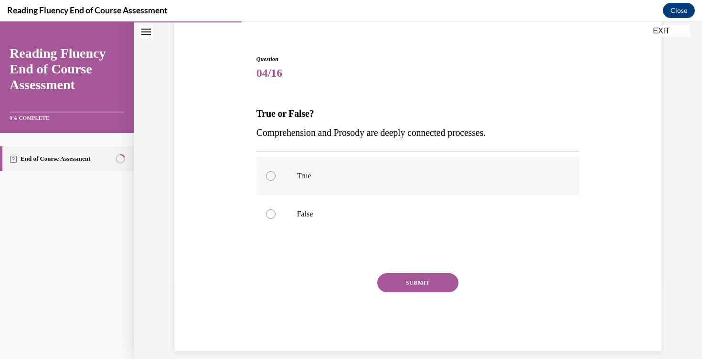
click at [357, 176] on p "True" at bounding box center [426, 176] width 259 height 10
click at [275, 176] on input "True" at bounding box center [271, 176] width 10 height 10
radio input "true"
click at [419, 282] on button "SUBMIT" at bounding box center [417, 282] width 81 height 19
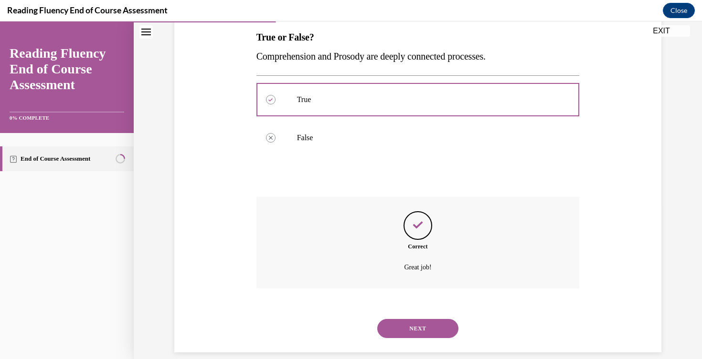
scroll to position [155, 0]
click at [411, 319] on button "NEXT" at bounding box center [417, 328] width 81 height 19
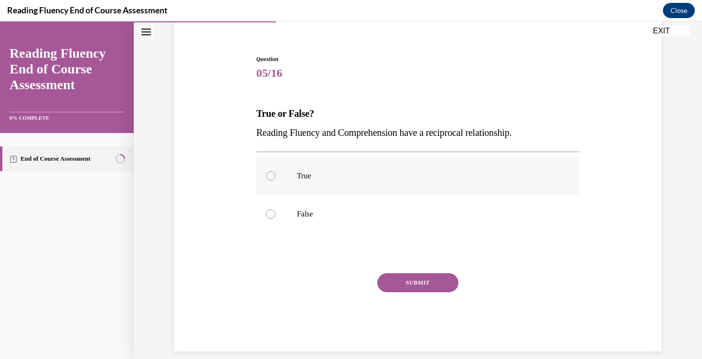
click at [377, 175] on p "True" at bounding box center [426, 176] width 259 height 10
click at [275, 175] on input "True" at bounding box center [271, 176] width 10 height 10
radio input "true"
click at [419, 283] on button "SUBMIT" at bounding box center [417, 282] width 81 height 19
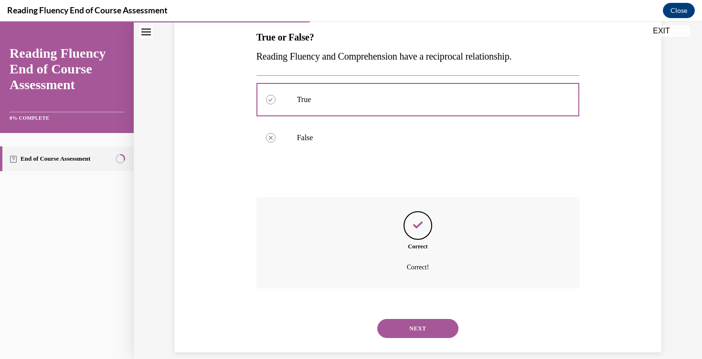
scroll to position [155, 0]
click at [416, 321] on button "NEXT" at bounding box center [417, 328] width 81 height 19
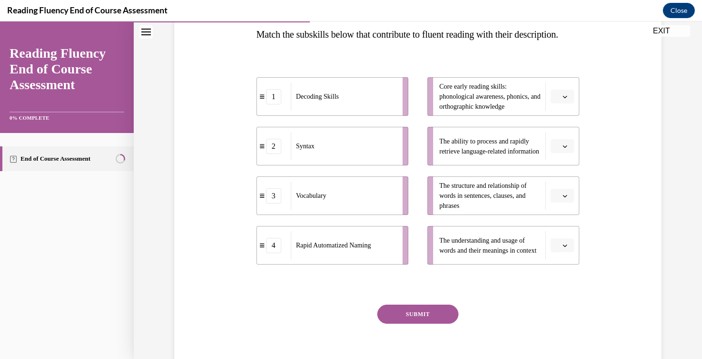
scroll to position [159, 0]
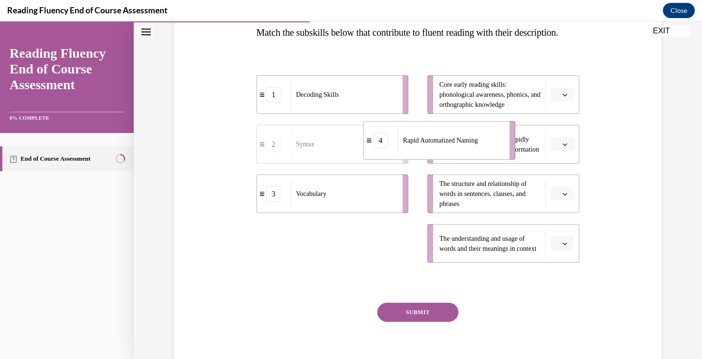
drag, startPoint x: 371, startPoint y: 267, endPoint x: 478, endPoint y: 164, distance: 148.5
click at [478, 146] on span "Rapid Automatized Naming" at bounding box center [440, 141] width 75 height 10
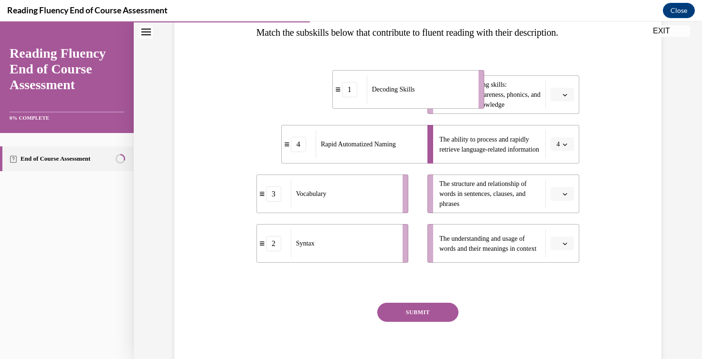
drag, startPoint x: 381, startPoint y: 121, endPoint x: 457, endPoint y: 116, distance: 76.1
click at [457, 104] on div "Decoding Skills" at bounding box center [419, 89] width 105 height 28
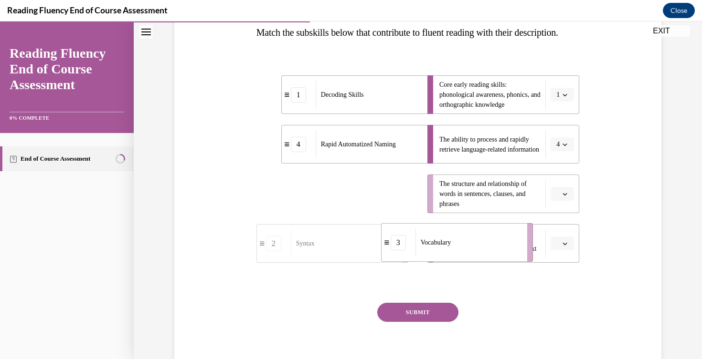
drag, startPoint x: 357, startPoint y: 216, endPoint x: 482, endPoint y: 264, distance: 133.7
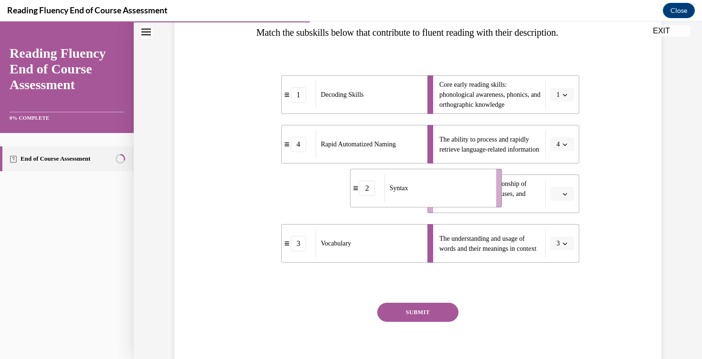
drag, startPoint x: 366, startPoint y: 221, endPoint x: 460, endPoint y: 217, distance: 93.7
click at [460, 202] on div "Syntax" at bounding box center [436, 188] width 105 height 28
click at [426, 322] on button "SUBMIT" at bounding box center [417, 312] width 81 height 19
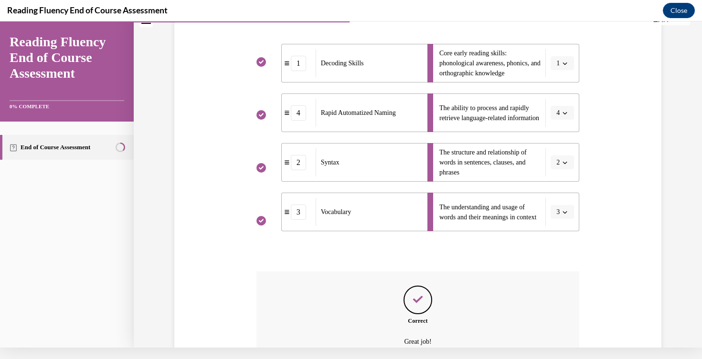
scroll to position [284, 0]
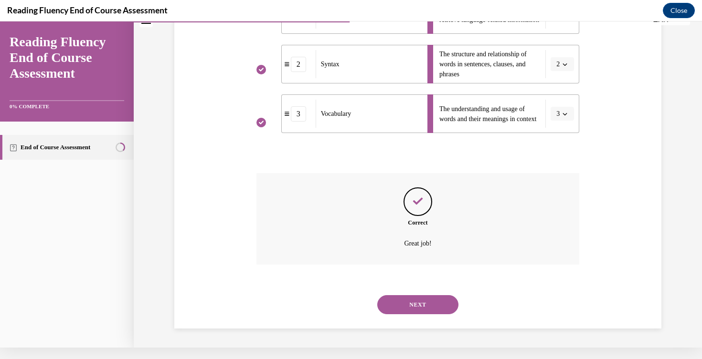
click at [414, 304] on button "NEXT" at bounding box center [417, 304] width 81 height 19
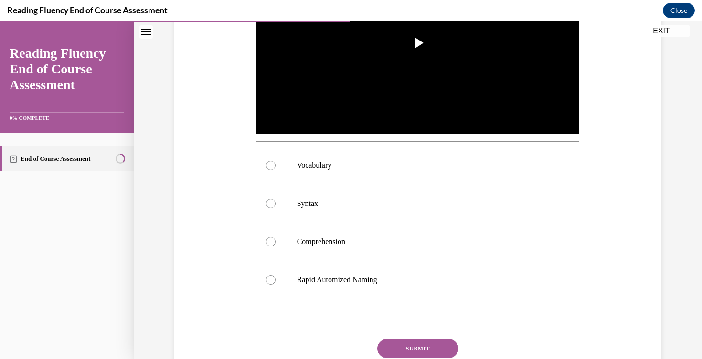
scroll to position [288, 0]
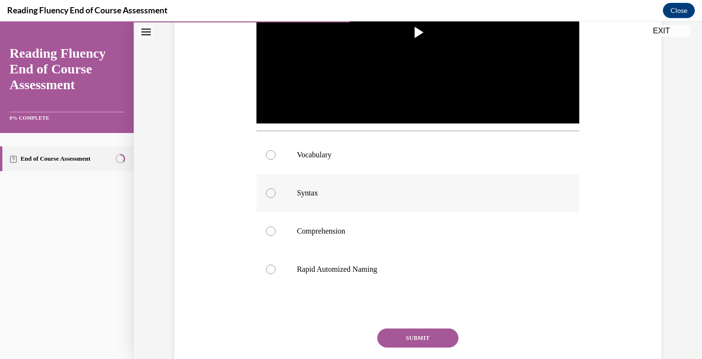
click at [363, 192] on p "Syntax" at bounding box center [426, 194] width 259 height 10
click at [275, 192] on input "Syntax" at bounding box center [271, 194] width 10 height 10
radio input "true"
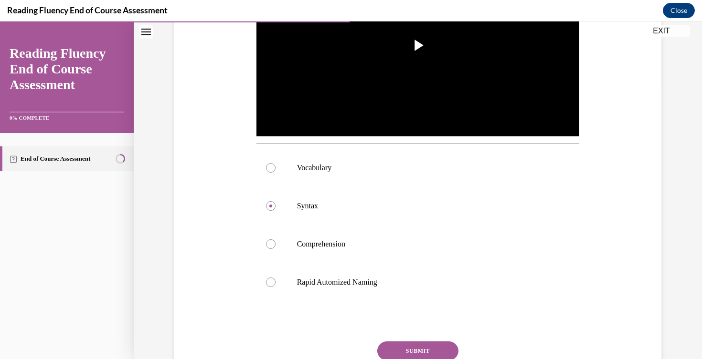
scroll to position [277, 0]
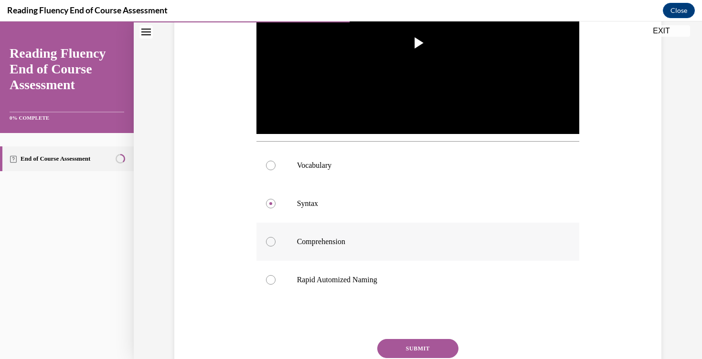
click at [441, 241] on p "Comprehension" at bounding box center [426, 242] width 259 height 10
click at [275, 241] on input "Comprehension" at bounding box center [271, 242] width 10 height 10
radio input "true"
click at [432, 205] on p "Syntax" at bounding box center [426, 204] width 259 height 10
click at [275, 205] on input "Syntax" at bounding box center [271, 204] width 10 height 10
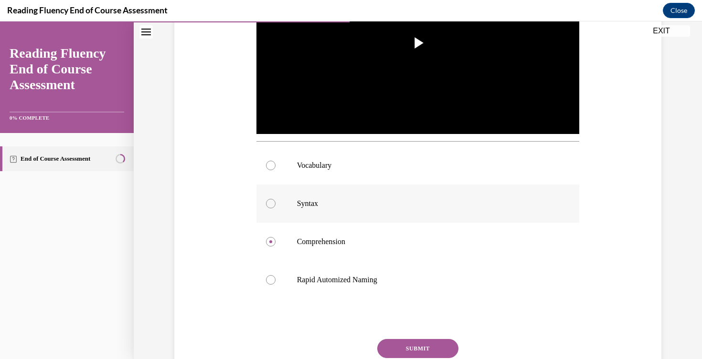
radio input "true"
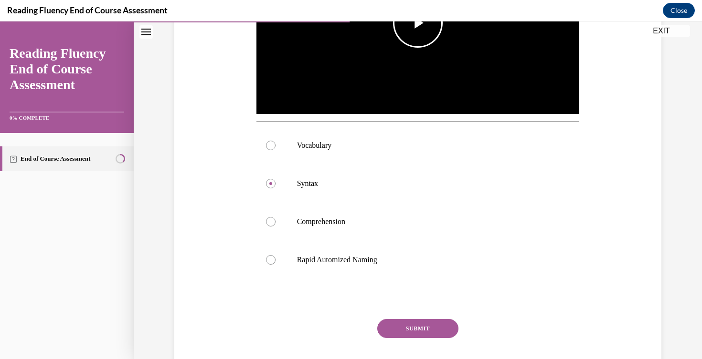
scroll to position [299, 0]
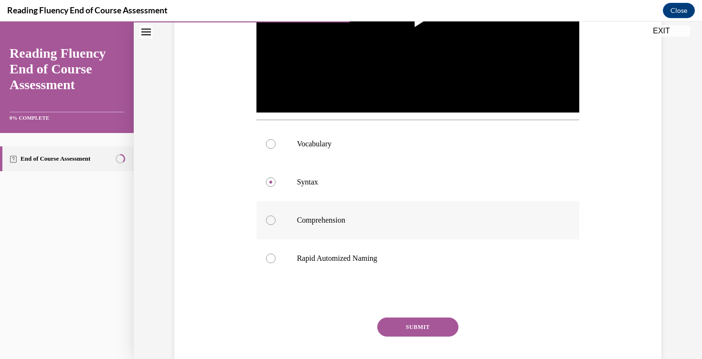
click at [363, 224] on p "Comprehension" at bounding box center [426, 221] width 259 height 10
click at [275, 224] on input "Comprehension" at bounding box center [271, 221] width 10 height 10
radio input "true"
click at [347, 190] on label "Syntax" at bounding box center [417, 182] width 323 height 38
click at [275, 187] on input "Syntax" at bounding box center [271, 183] width 10 height 10
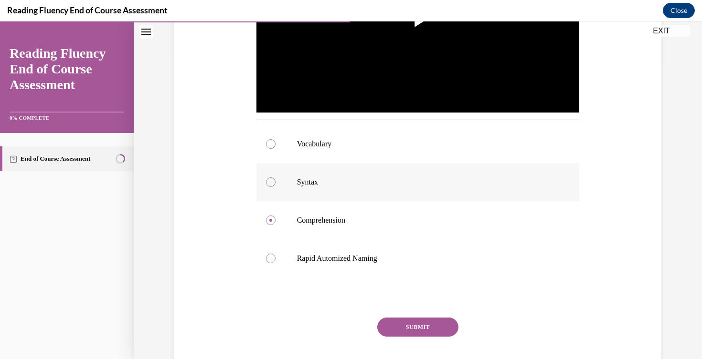
radio input "true"
click at [418, 327] on button "SUBMIT" at bounding box center [417, 327] width 81 height 19
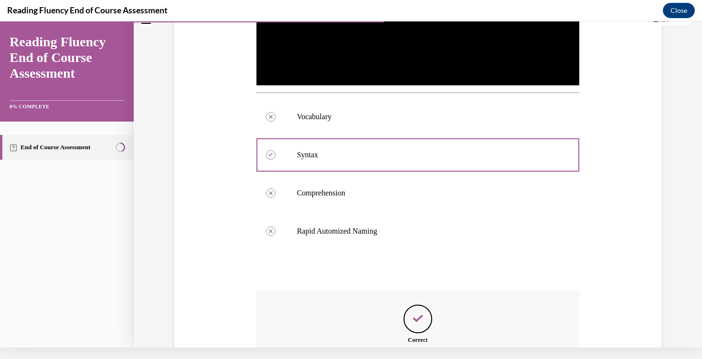
scroll to position [420, 0]
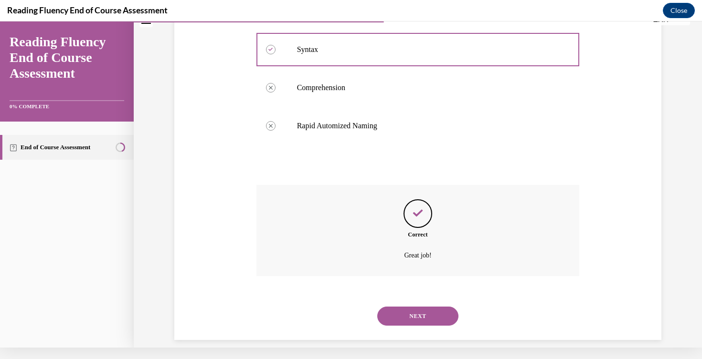
click at [412, 307] on button "NEXT" at bounding box center [417, 316] width 81 height 19
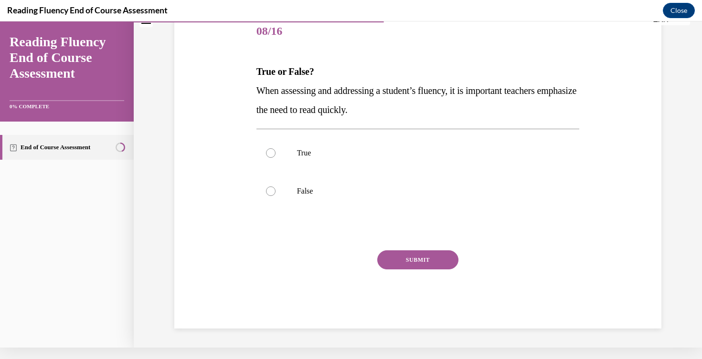
scroll to position [9, 0]
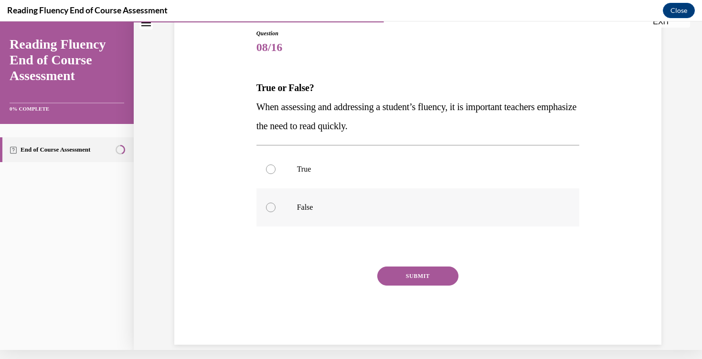
click at [352, 206] on p "False" at bounding box center [426, 208] width 259 height 10
click at [275, 206] on input "False" at bounding box center [271, 208] width 10 height 10
radio input "true"
click at [421, 275] on button "SUBMIT" at bounding box center [417, 276] width 81 height 19
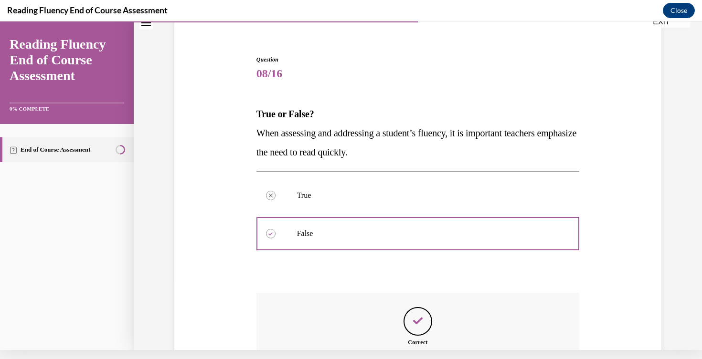
scroll to position [174, 0]
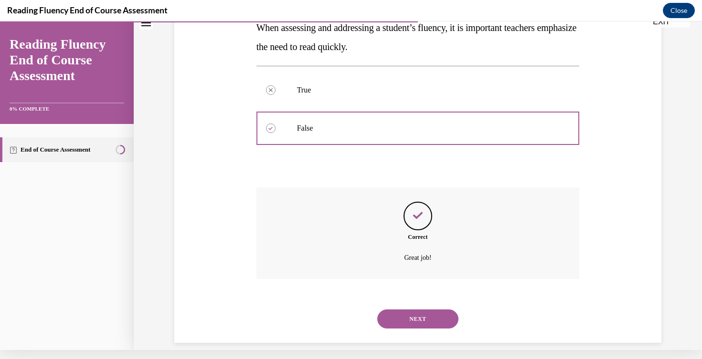
click at [418, 310] on button "NEXT" at bounding box center [417, 319] width 81 height 19
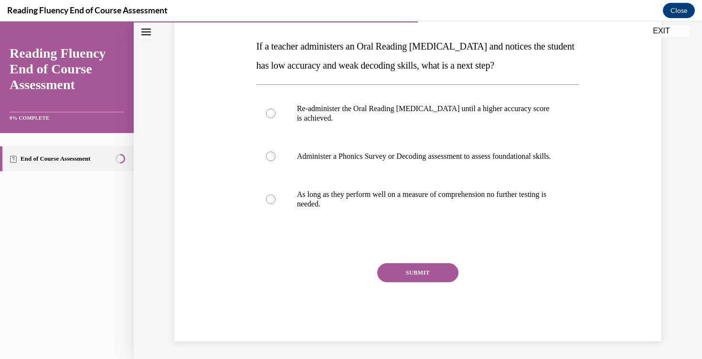
scroll to position [145, 0]
click at [364, 162] on p "Administer a Phonics Survey or Decoding assessment to assess foundational skill…" at bounding box center [426, 157] width 259 height 10
click at [275, 162] on input "Administer a Phonics Survey or Decoding assessment to assess foundational skill…" at bounding box center [271, 157] width 10 height 10
radio input "true"
click at [409, 283] on button "SUBMIT" at bounding box center [417, 273] width 81 height 19
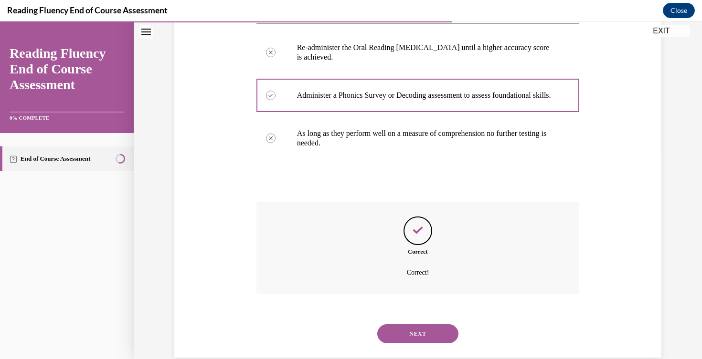
scroll to position [221, 0]
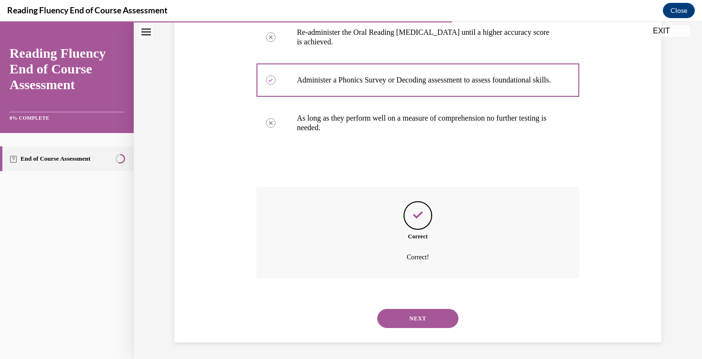
click at [419, 314] on button "NEXT" at bounding box center [417, 318] width 81 height 19
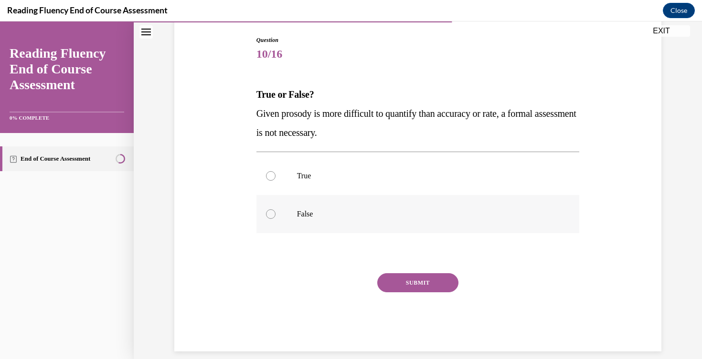
click at [339, 219] on p "False" at bounding box center [426, 214] width 259 height 10
click at [275, 219] on input "False" at bounding box center [271, 214] width 10 height 10
radio input "true"
click at [417, 285] on button "SUBMIT" at bounding box center [417, 282] width 81 height 19
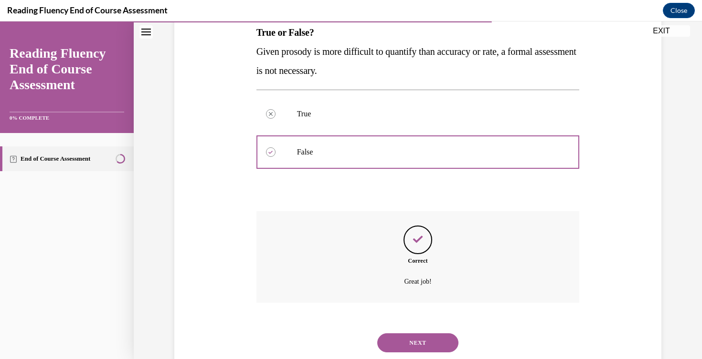
scroll to position [174, 0]
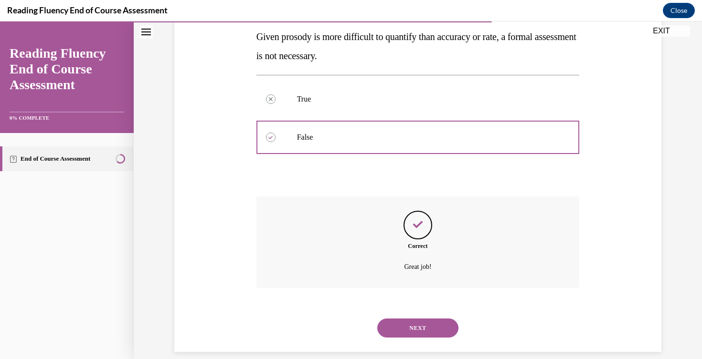
click at [413, 319] on button "NEXT" at bounding box center [417, 328] width 81 height 19
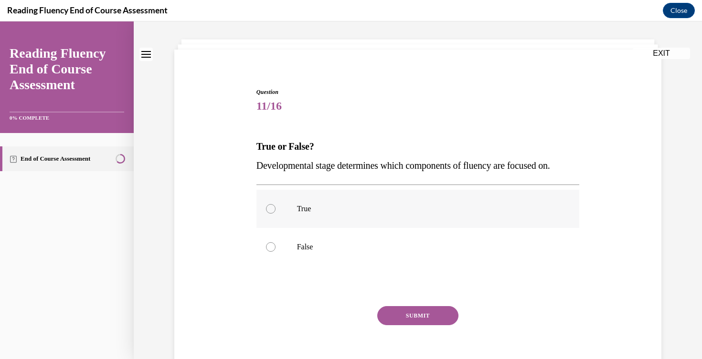
scroll to position [49, 0]
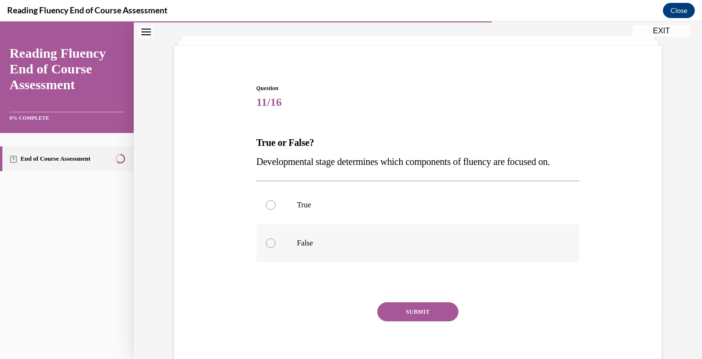
click at [346, 242] on p "False" at bounding box center [426, 244] width 259 height 10
click at [275, 242] on input "False" at bounding box center [271, 244] width 10 height 10
radio input "true"
click at [418, 314] on button "SUBMIT" at bounding box center [417, 312] width 81 height 19
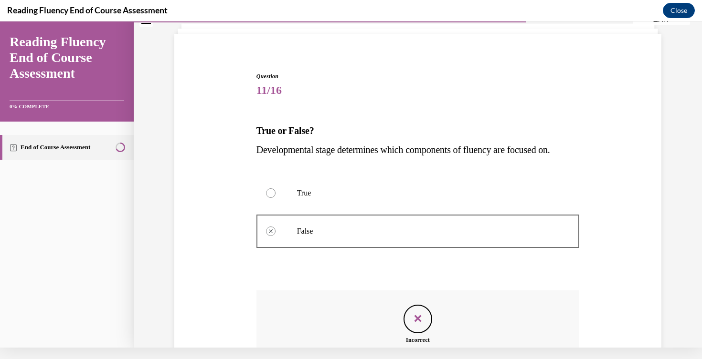
scroll to position [155, 0]
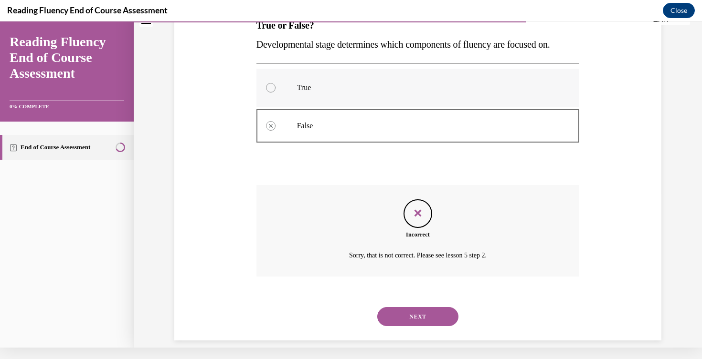
click at [346, 95] on label "True" at bounding box center [417, 88] width 323 height 38
click at [421, 307] on button "NEXT" at bounding box center [417, 316] width 81 height 19
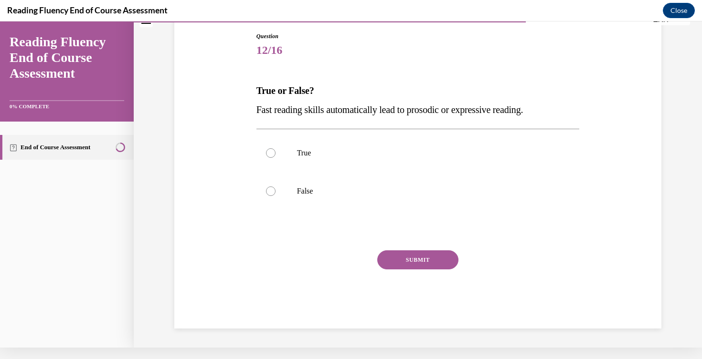
scroll to position [76, 0]
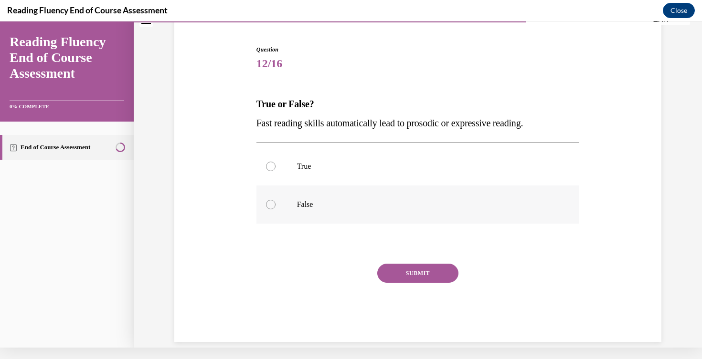
click at [326, 208] on p "False" at bounding box center [426, 205] width 259 height 10
click at [275, 208] on input "False" at bounding box center [271, 205] width 10 height 10
radio input "true"
click at [412, 276] on button "SUBMIT" at bounding box center [417, 273] width 81 height 19
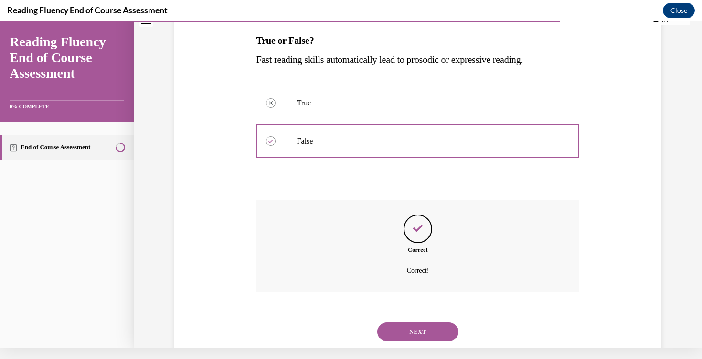
scroll to position [155, 0]
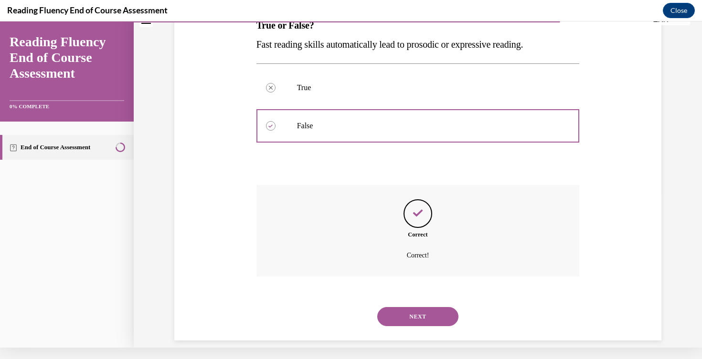
click at [418, 307] on button "NEXT" at bounding box center [417, 316] width 81 height 19
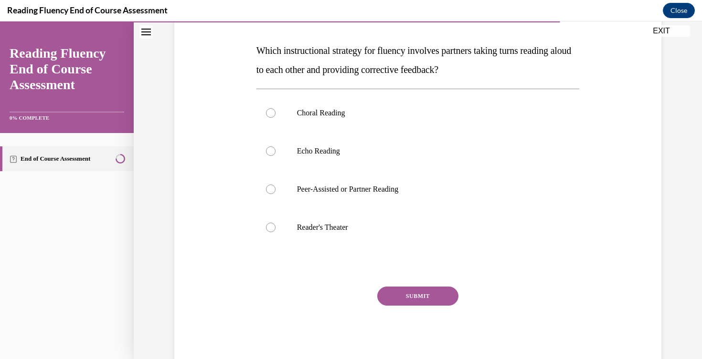
scroll to position [146, 0]
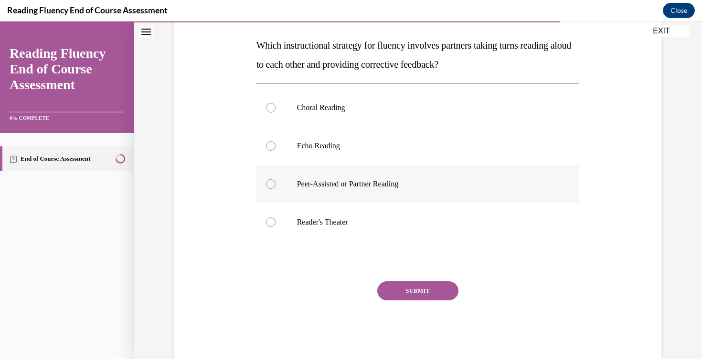
click at [354, 187] on p "Peer-Assisted or Partner Reading" at bounding box center [426, 184] width 259 height 10
click at [275, 187] on input "Peer-Assisted or Partner Reading" at bounding box center [271, 184] width 10 height 10
radio input "true"
click at [411, 291] on button "SUBMIT" at bounding box center [417, 291] width 81 height 19
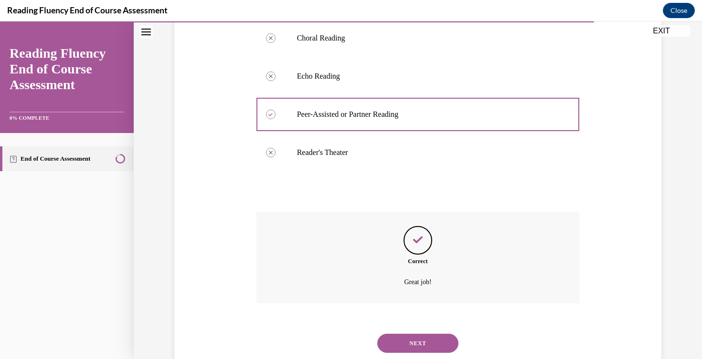
scroll to position [231, 0]
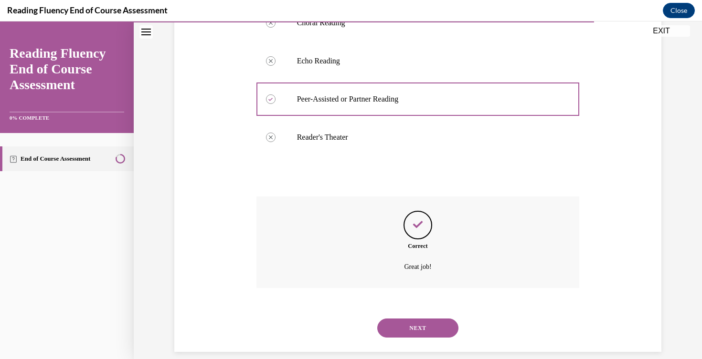
click at [421, 320] on button "NEXT" at bounding box center [417, 328] width 81 height 19
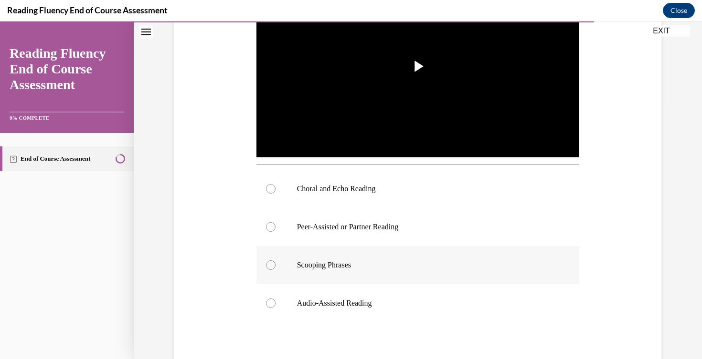
scroll to position [254, 0]
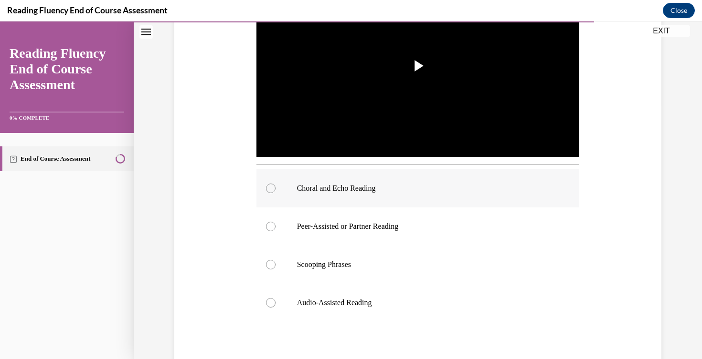
click at [350, 187] on p "Choral and Echo Reading" at bounding box center [426, 189] width 259 height 10
click at [275, 187] on input "Choral and Echo Reading" at bounding box center [271, 189] width 10 height 10
radio input "true"
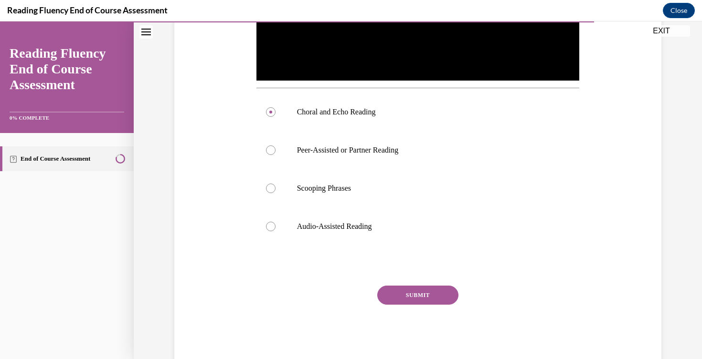
click at [430, 294] on button "SUBMIT" at bounding box center [417, 295] width 81 height 19
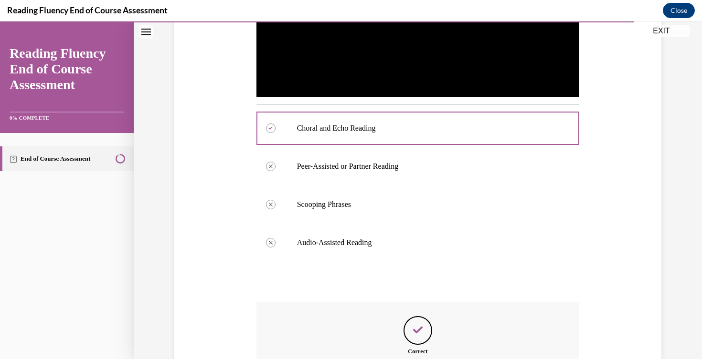
scroll to position [420, 0]
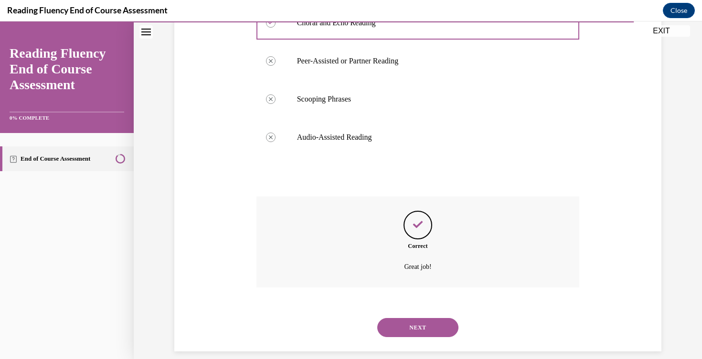
click at [423, 318] on button "NEXT" at bounding box center [417, 327] width 81 height 19
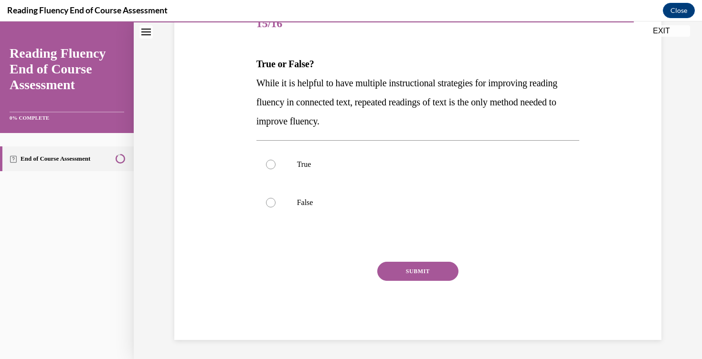
scroll to position [106, 0]
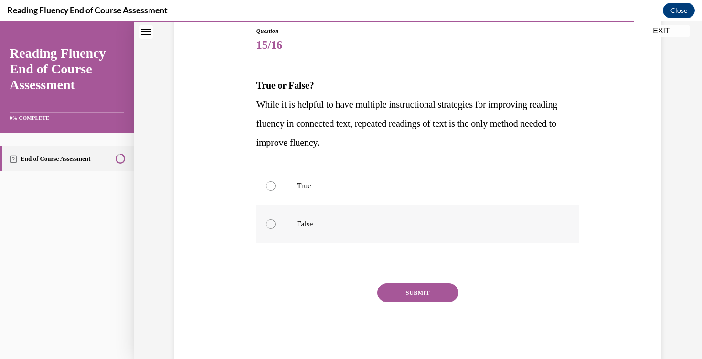
click at [338, 225] on p "False" at bounding box center [426, 225] width 259 height 10
click at [275, 225] on input "False" at bounding box center [271, 225] width 10 height 10
radio input "true"
click at [419, 292] on button "SUBMIT" at bounding box center [417, 292] width 81 height 19
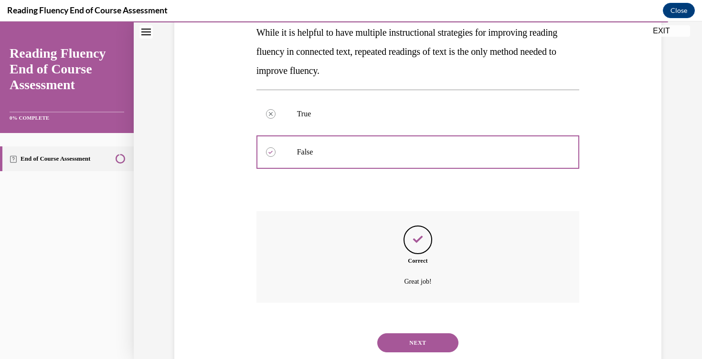
scroll to position [193, 0]
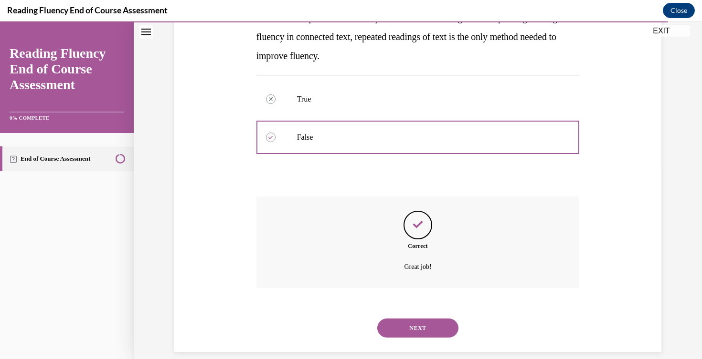
click at [423, 319] on button "NEXT" at bounding box center [417, 328] width 81 height 19
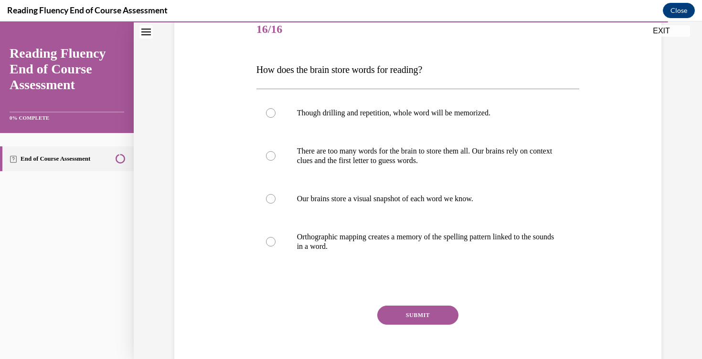
scroll to position [123, 0]
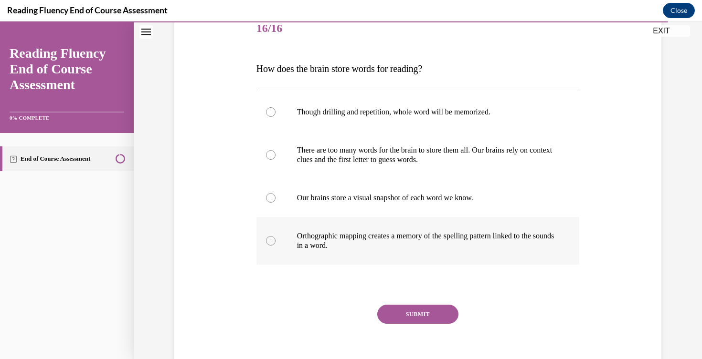
click at [345, 241] on p "Orthographic mapping creates a memory of the spelling pattern linked to the sou…" at bounding box center [426, 240] width 259 height 19
click at [275, 241] on input "Orthographic mapping creates a memory of the spelling pattern linked to the sou…" at bounding box center [271, 241] width 10 height 10
radio input "true"
click at [418, 313] on button "SUBMIT" at bounding box center [417, 314] width 81 height 19
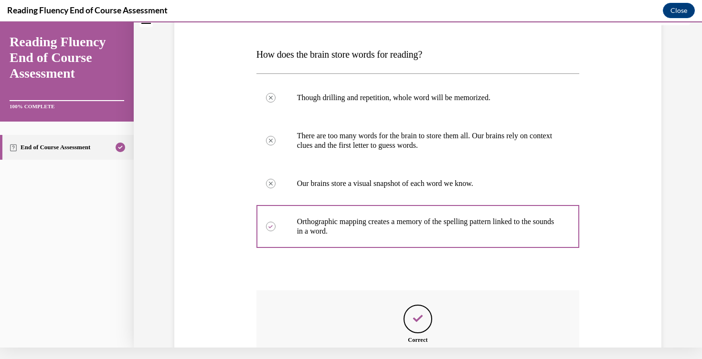
scroll to position [231, 0]
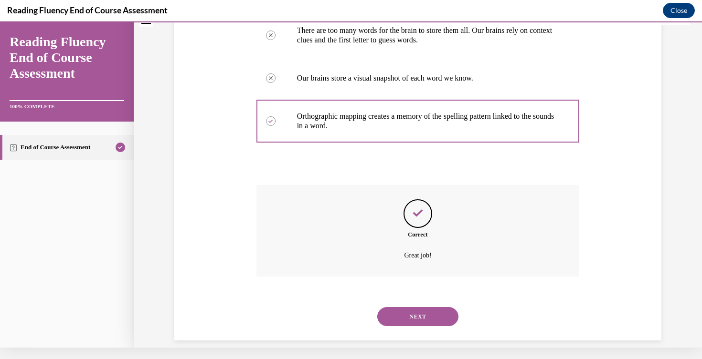
click at [409, 307] on button "NEXT" at bounding box center [417, 316] width 81 height 19
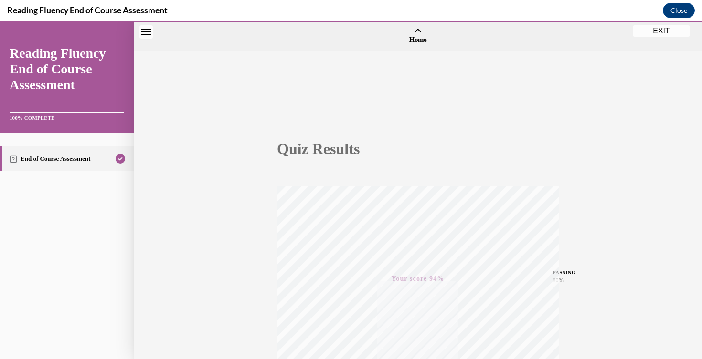
scroll to position [151, 0]
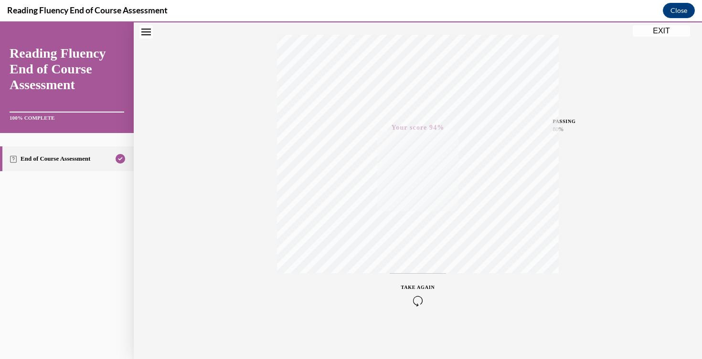
click at [662, 30] on button "EXIT" at bounding box center [660, 30] width 57 height 11
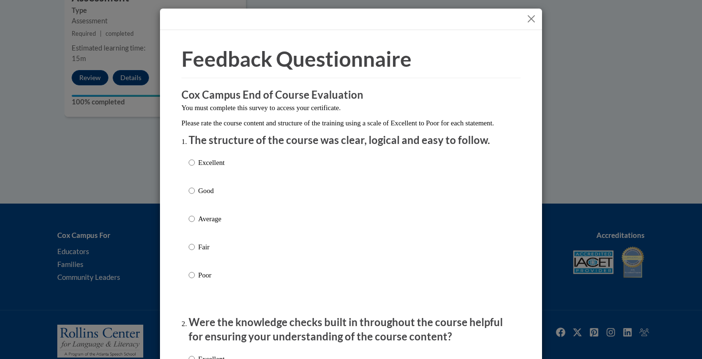
click at [533, 18] on button "Close" at bounding box center [531, 19] width 12 height 12
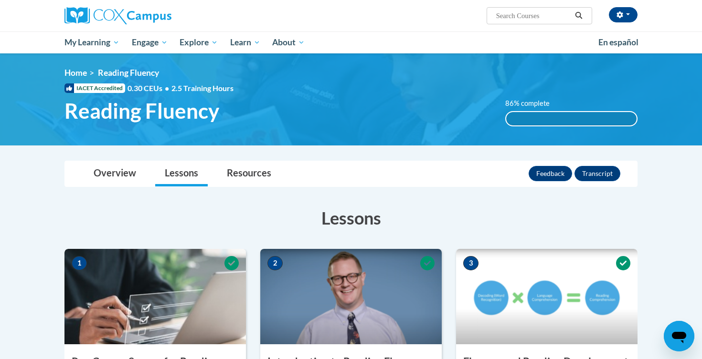
scroll to position [0, 0]
